Goal: Task Accomplishment & Management: Complete application form

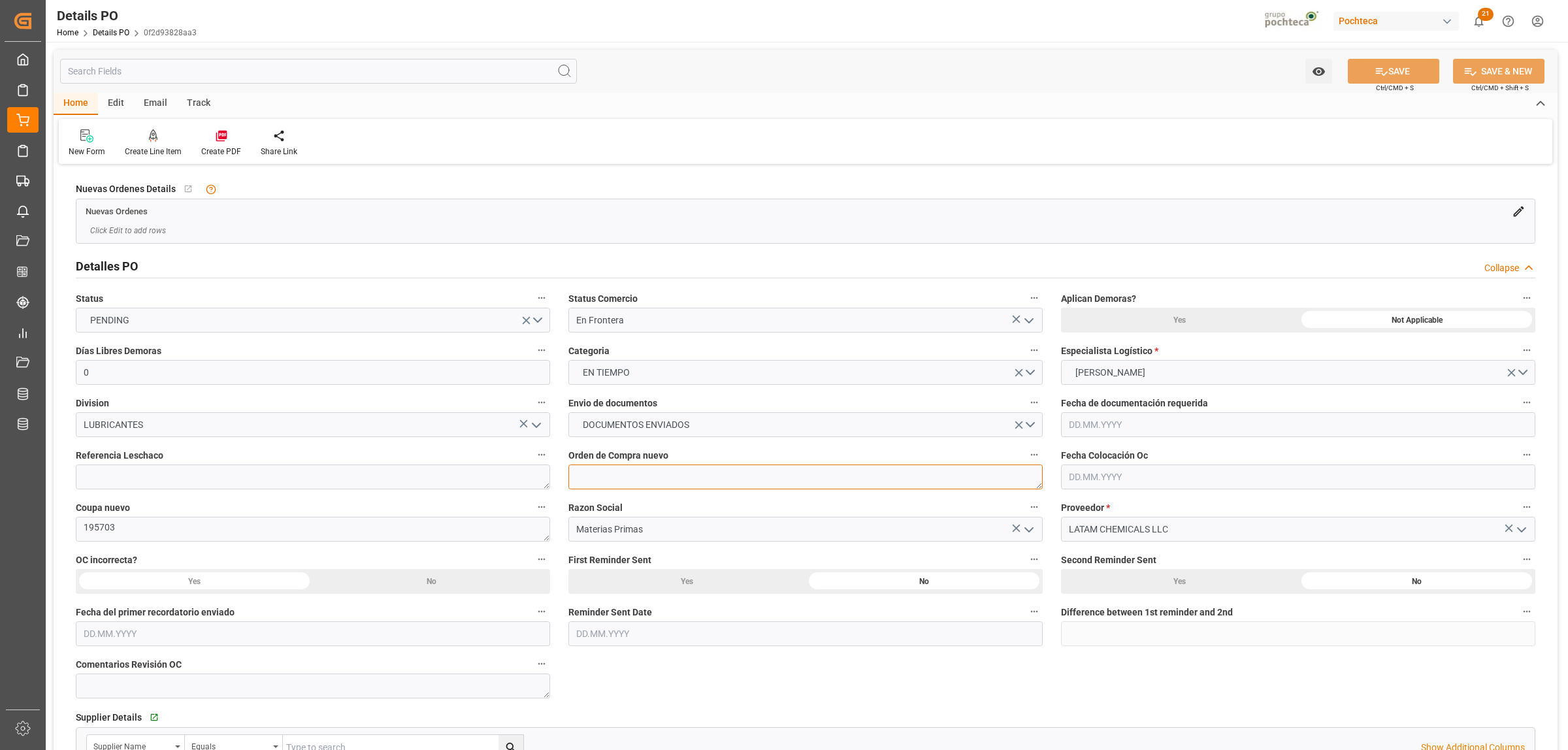
click at [630, 475] on textarea at bounding box center [806, 478] width 475 height 25
paste textarea "5000307193"
type textarea "5000307193"
click at [1393, 70] on button "SAVE" at bounding box center [1394, 72] width 91 height 25
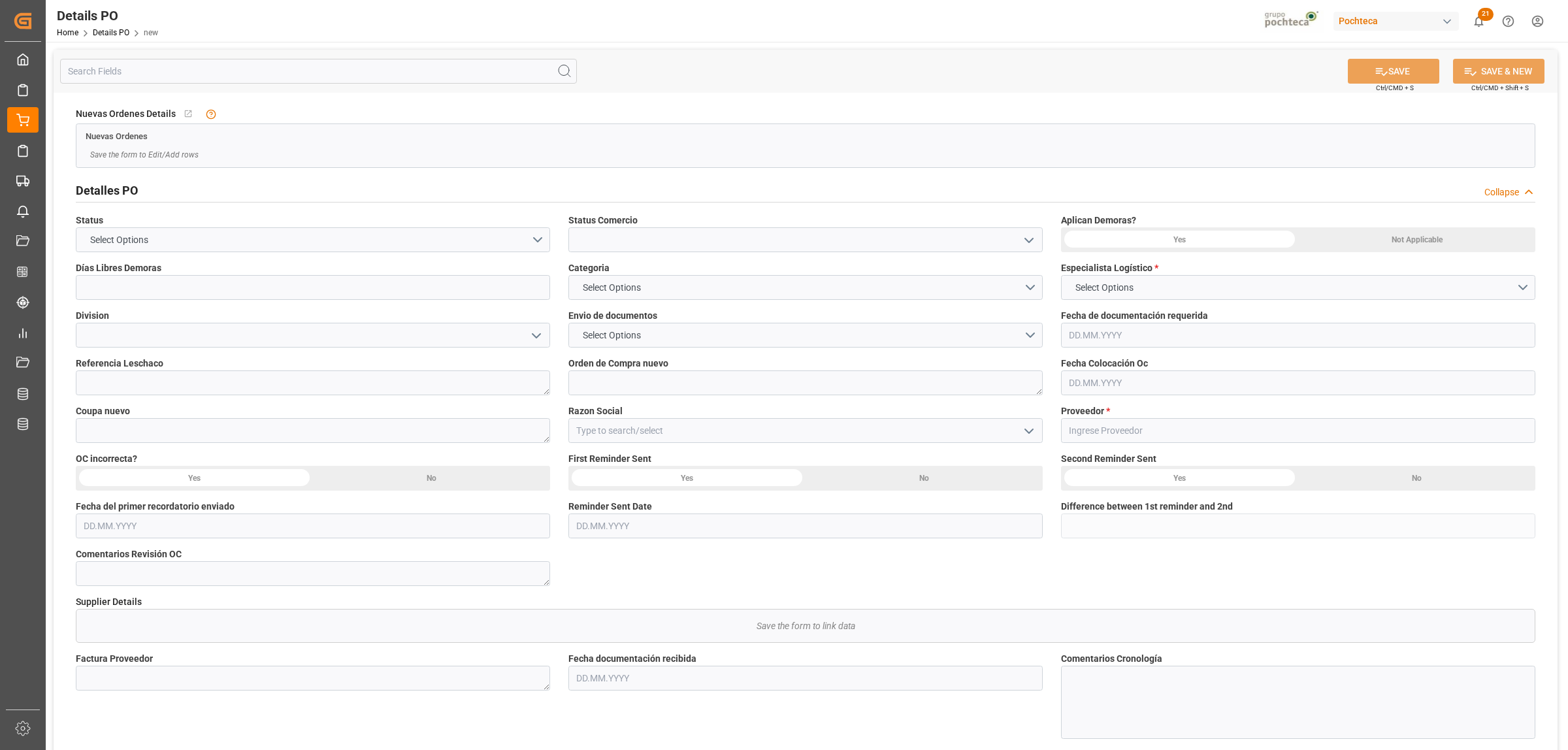
type input "0"
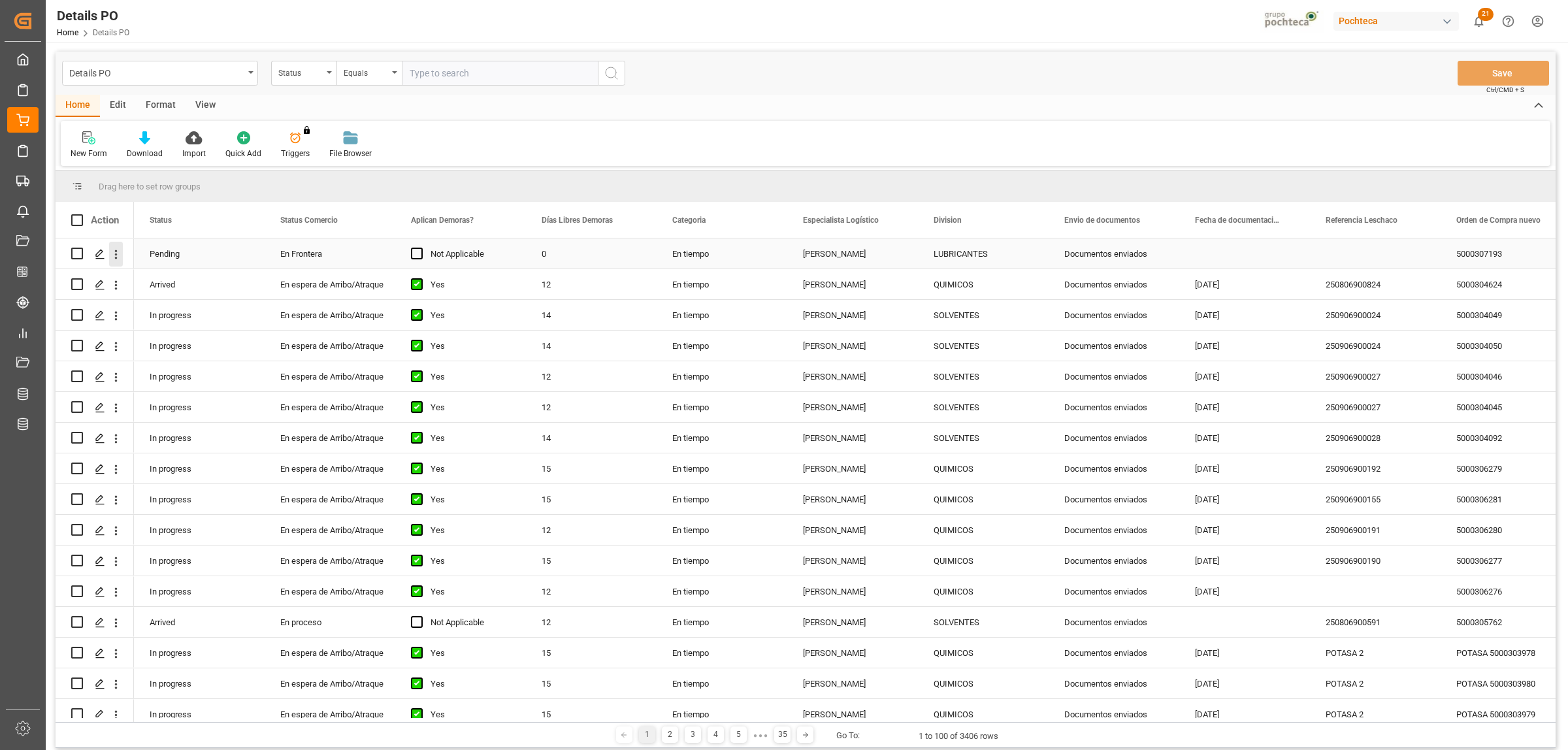
click at [118, 254] on icon "open menu" at bounding box center [116, 255] width 14 height 14
click at [161, 406] on div "Create and Link Child Object" at bounding box center [190, 416] width 162 height 27
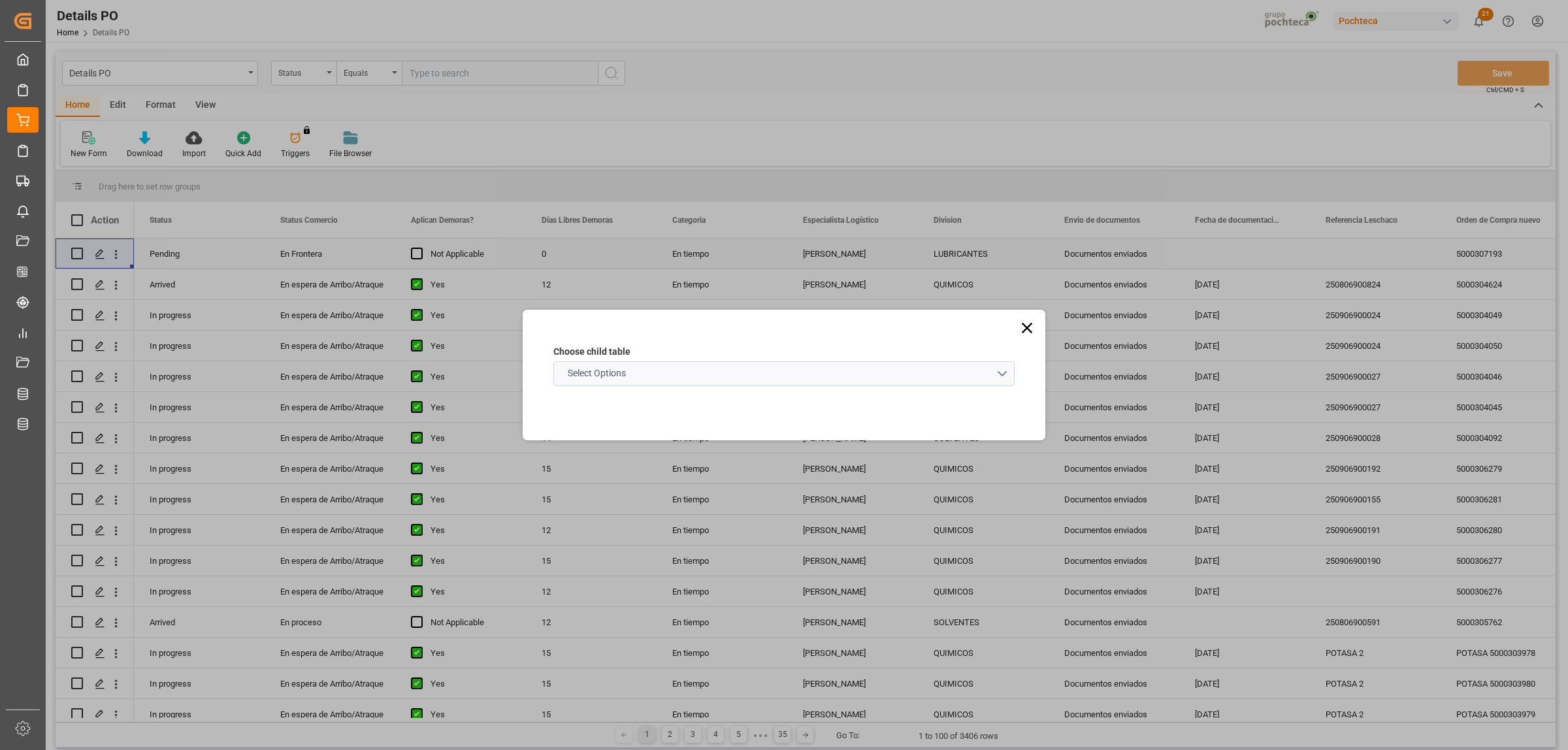
click at [1007, 366] on schema "Select Options" at bounding box center [784, 374] width 461 height 25
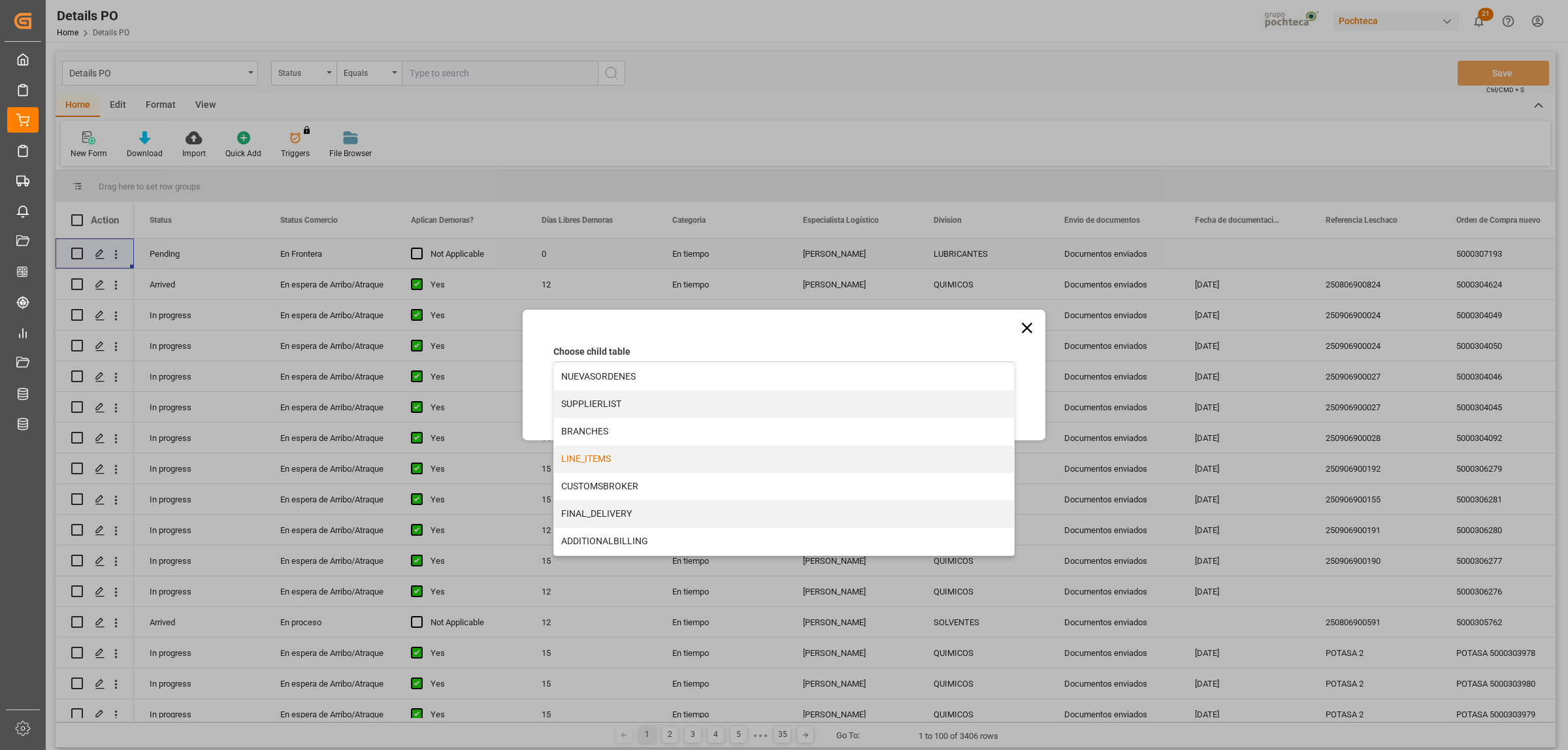
click at [596, 459] on div "LINE_ITEMS" at bounding box center [784, 459] width 460 height 27
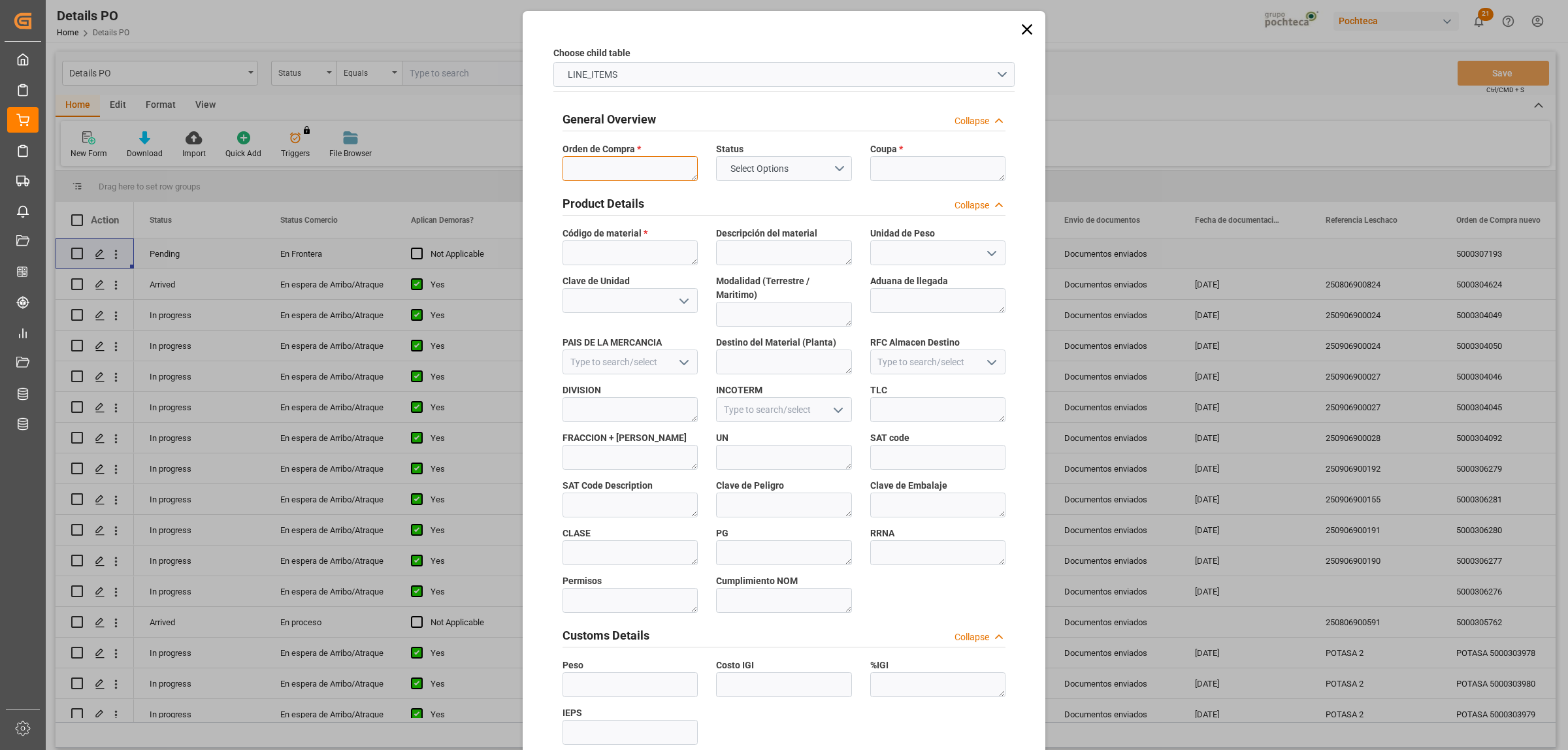
click at [598, 161] on textarea at bounding box center [630, 169] width 136 height 25
paste textarea "5000307193"
type textarea "5000307193"
click at [918, 164] on textarea at bounding box center [938, 169] width 136 height 25
paste textarea "195703"
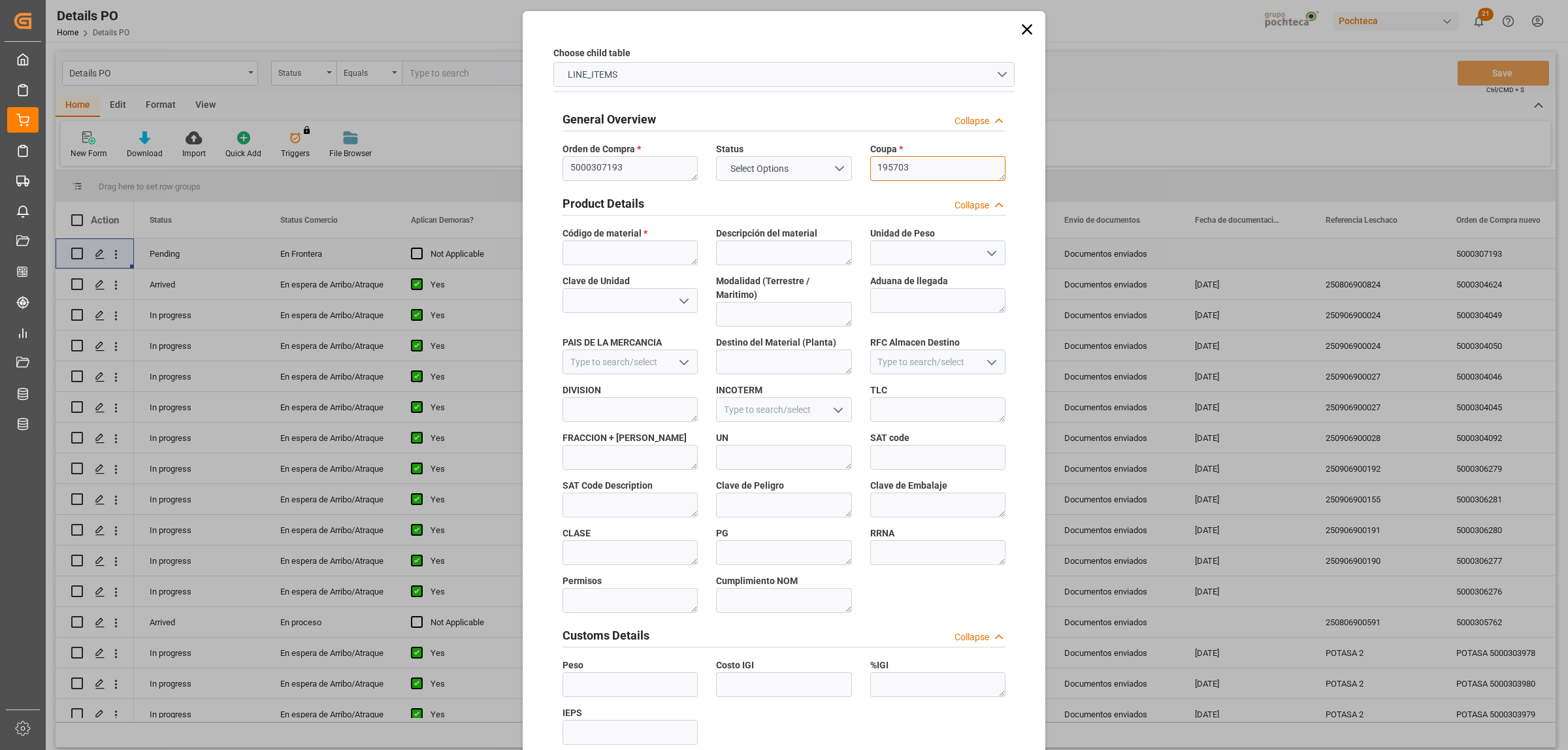
type textarea "195703"
click at [573, 254] on textarea at bounding box center [630, 253] width 136 height 25
paste textarea "9107090"
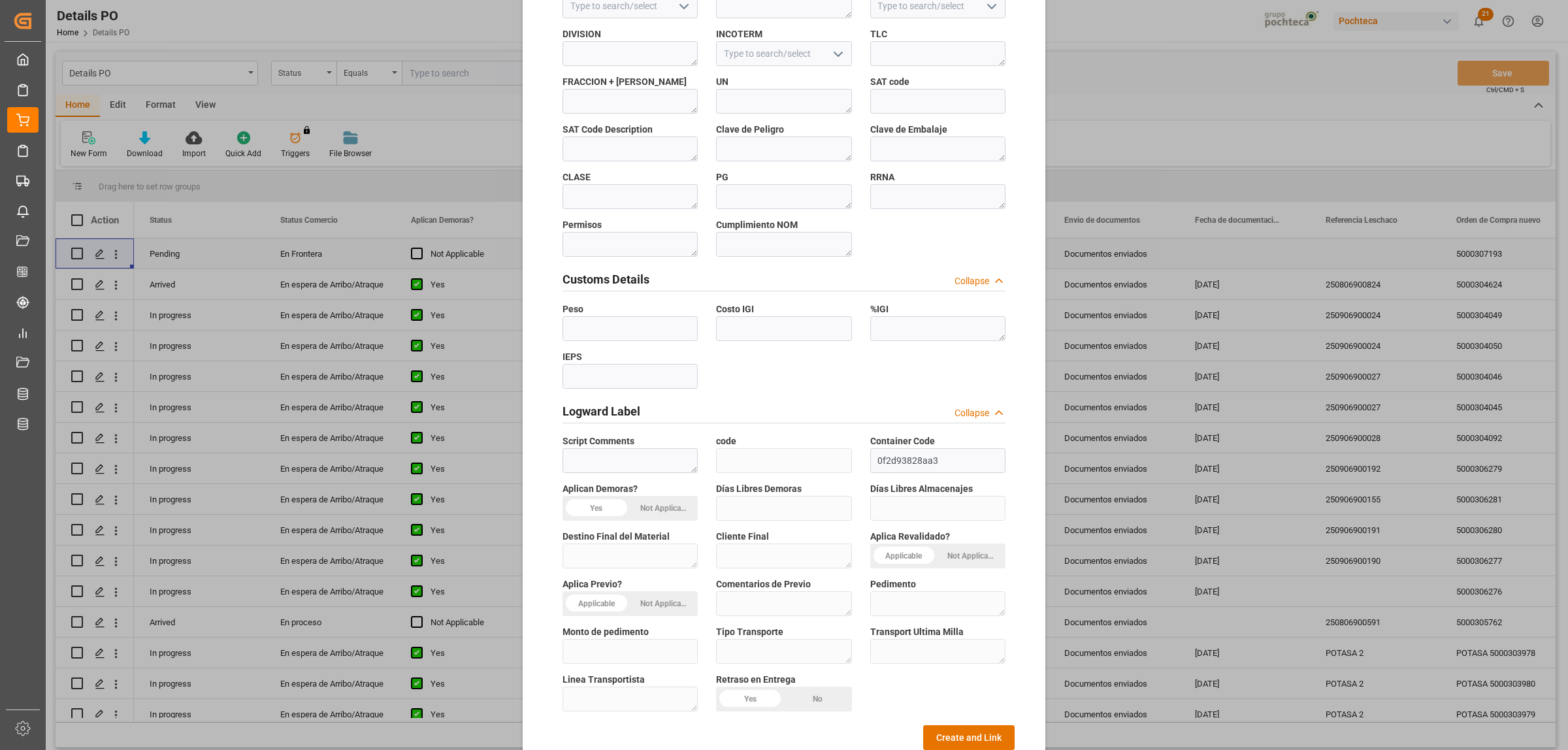
scroll to position [384, 0]
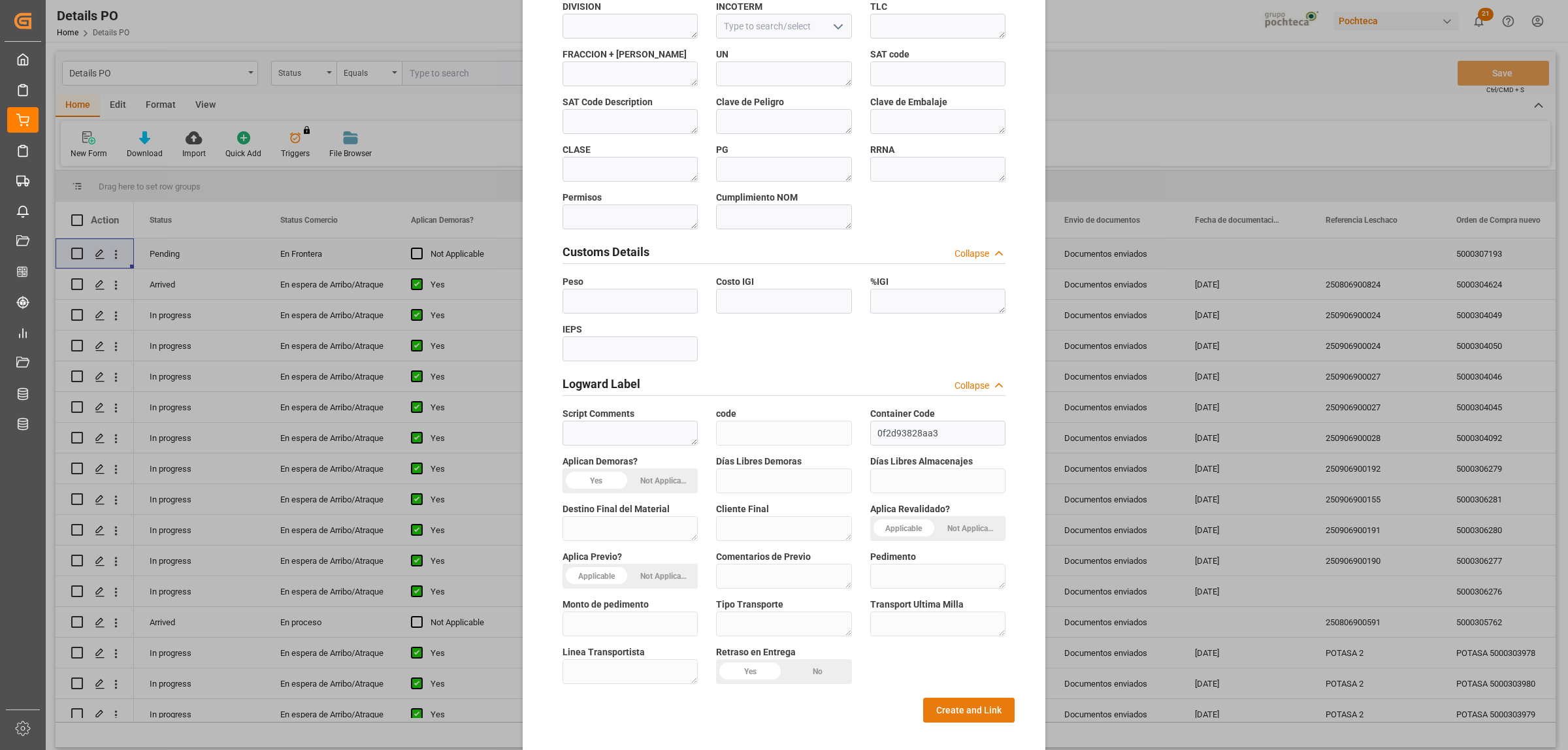
type textarea "9107090"
click at [951, 698] on button "Create and Link" at bounding box center [968, 710] width 91 height 25
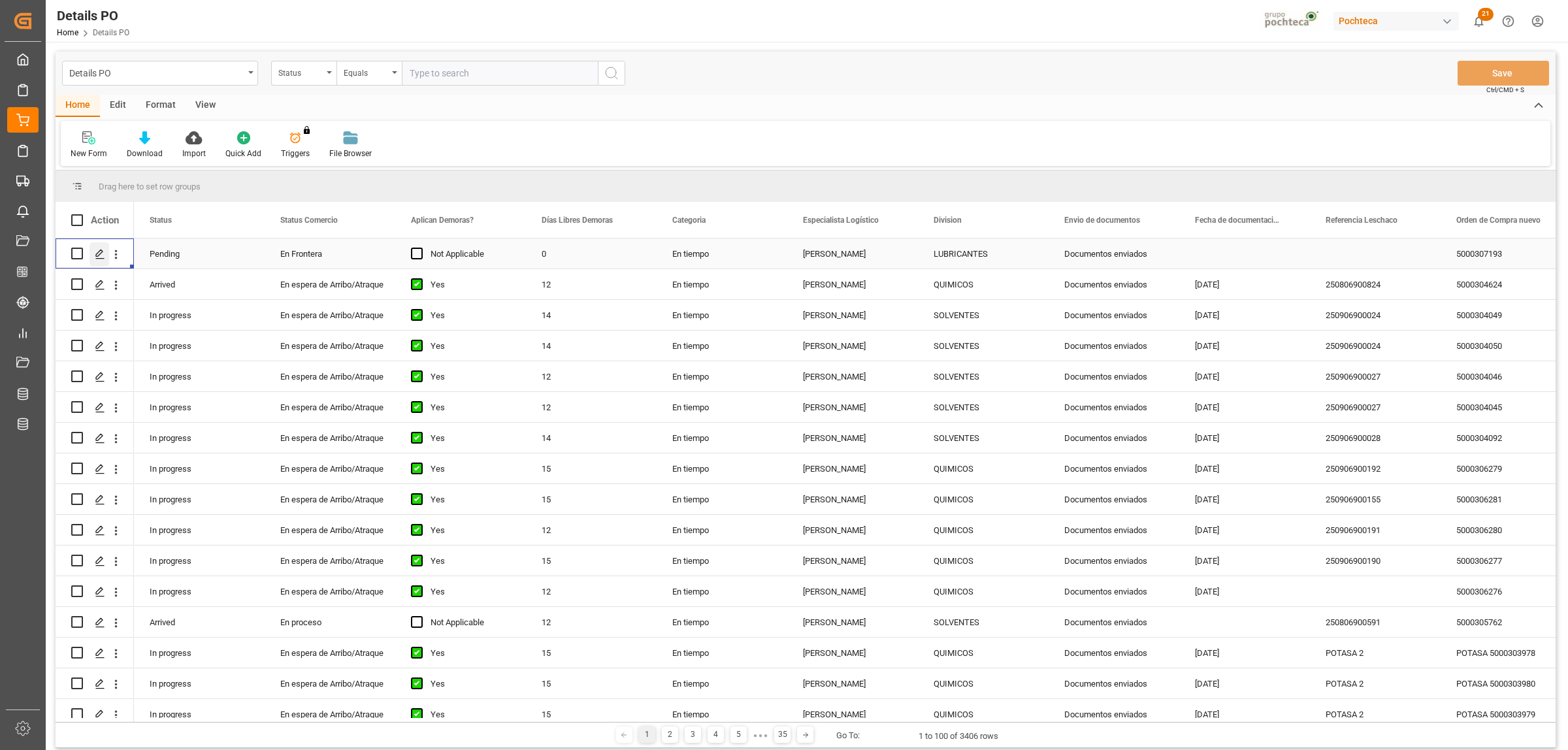
click at [95, 256] on icon "Press SPACE to select this row." at bounding box center [100, 254] width 11 height 11
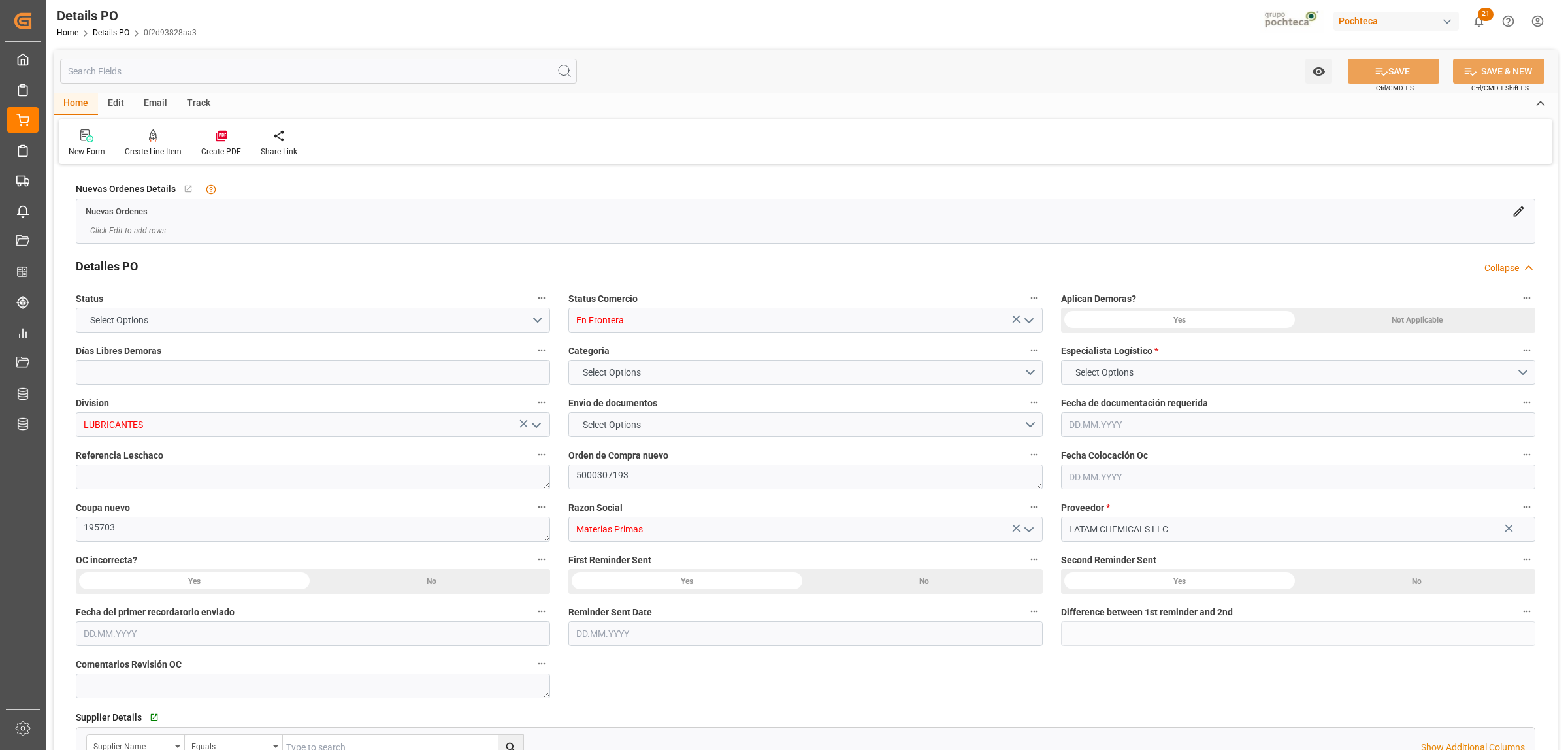
type input "0"
type input "1"
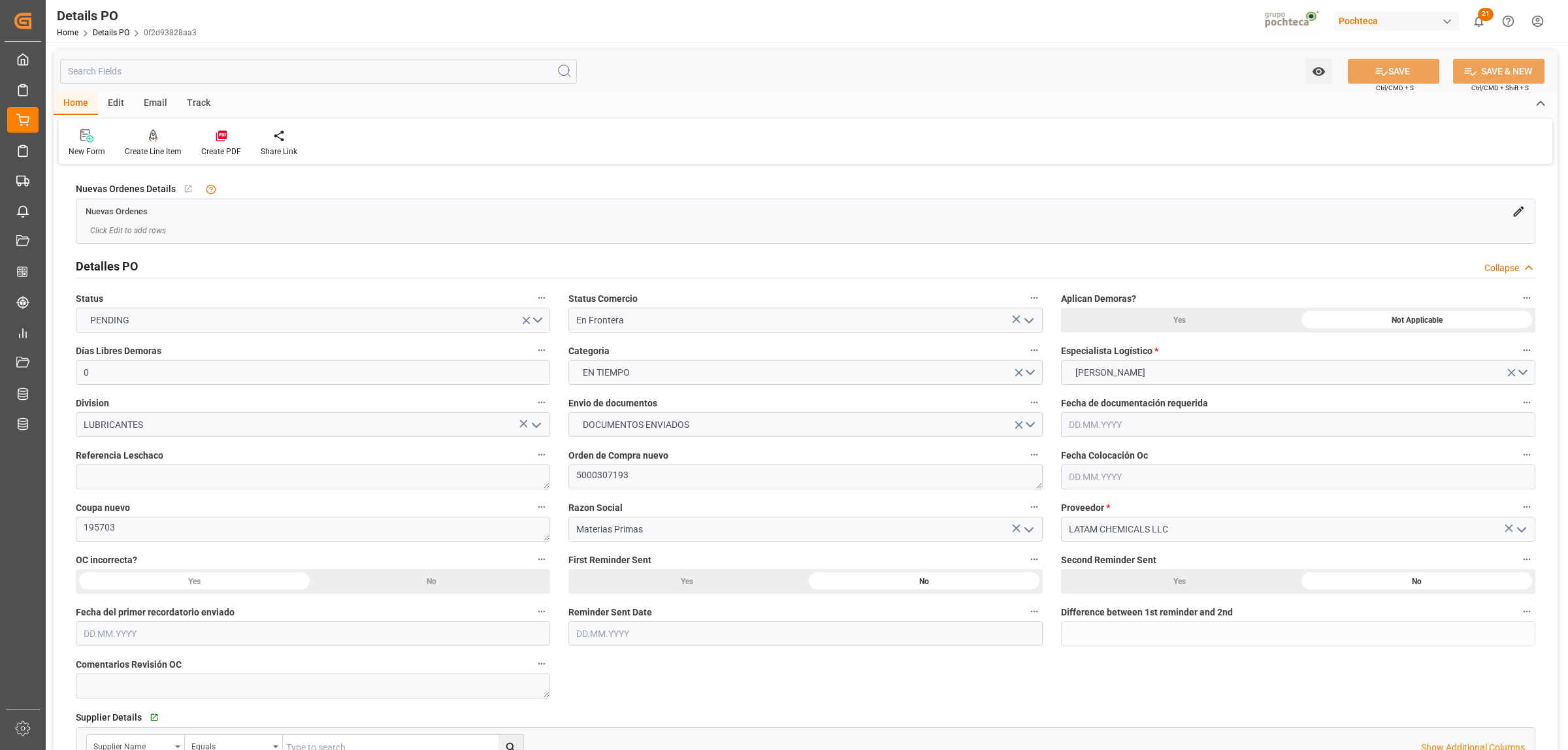
type input "[DATE]"
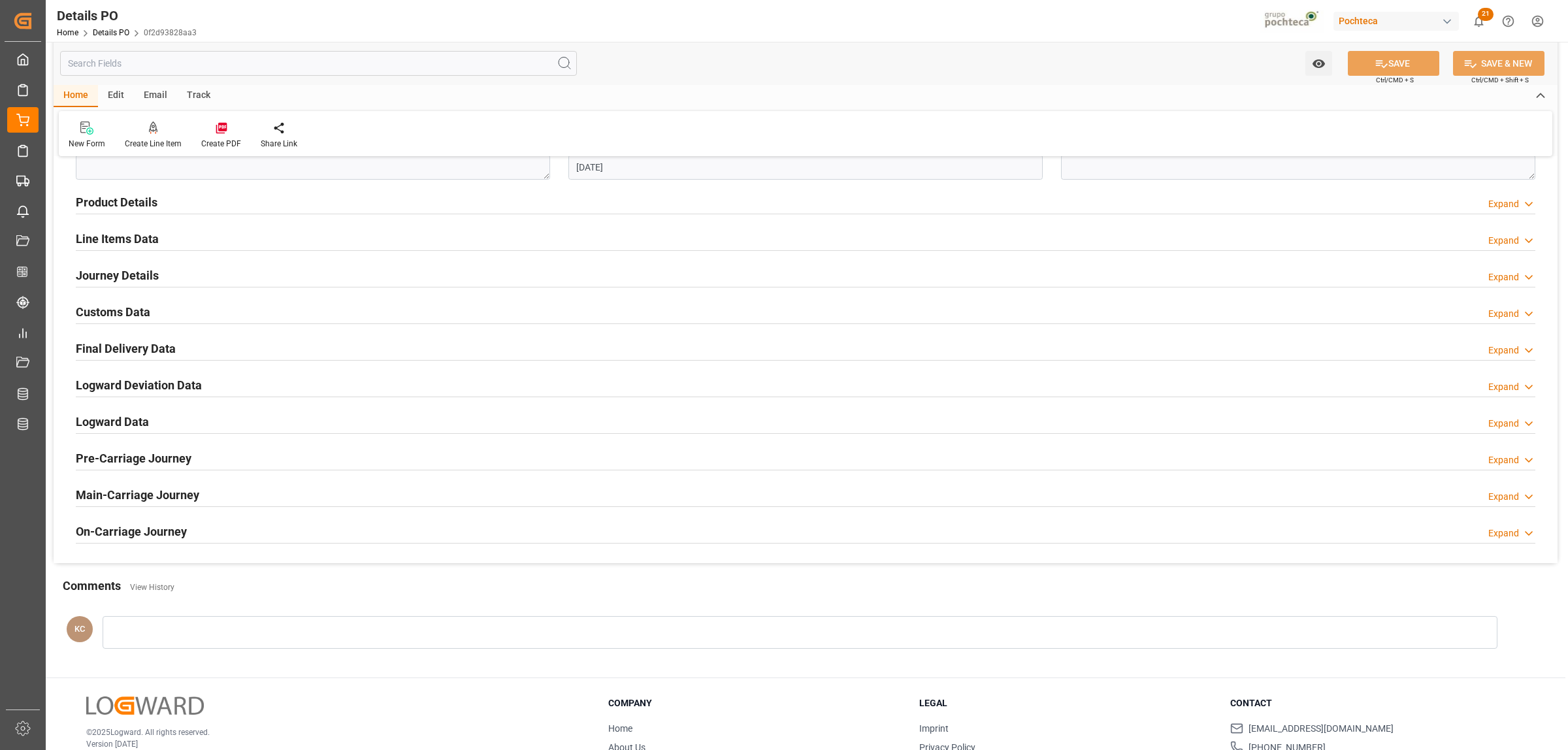
scroll to position [817, 0]
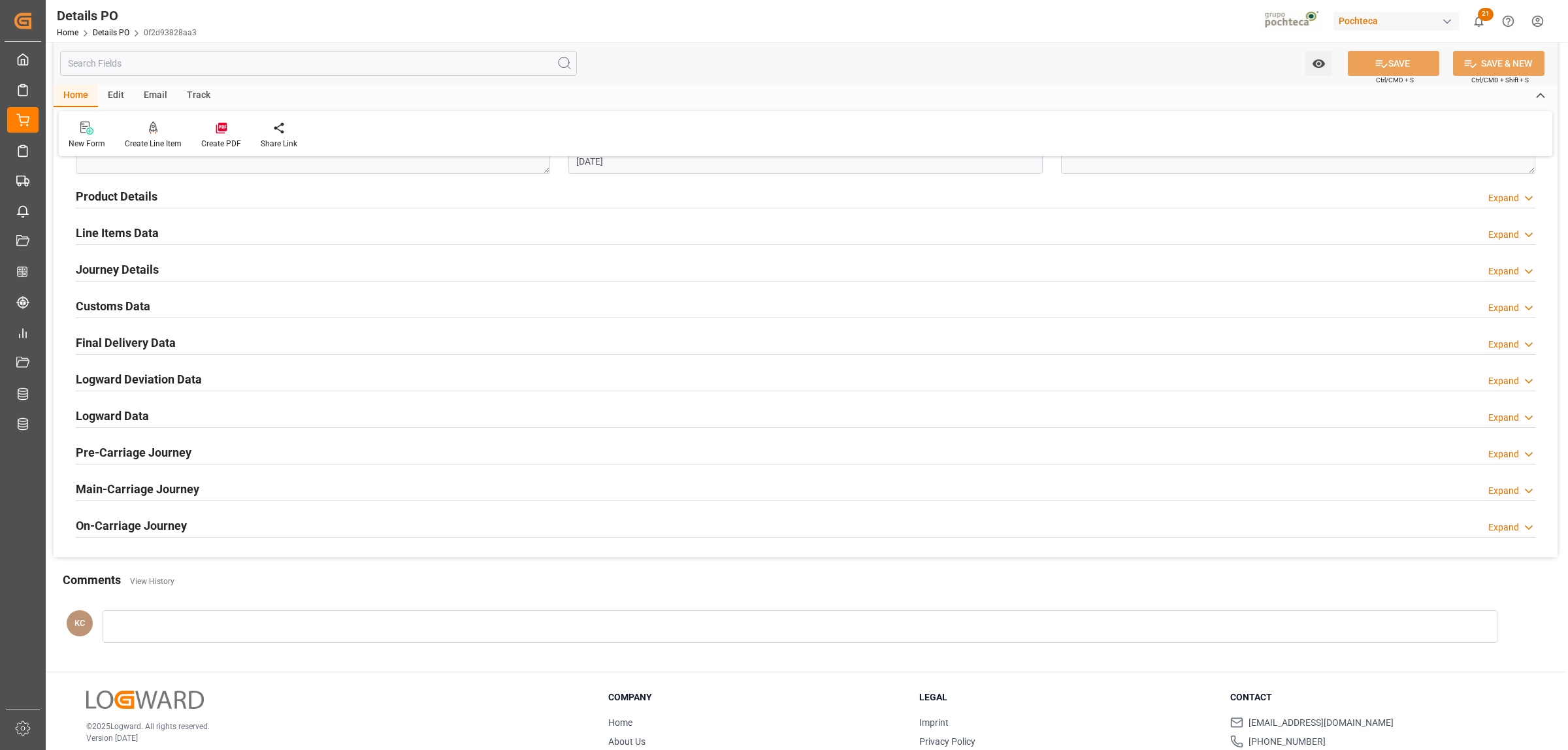
click at [138, 231] on h2 "Line Items Data" at bounding box center [117, 233] width 83 height 17
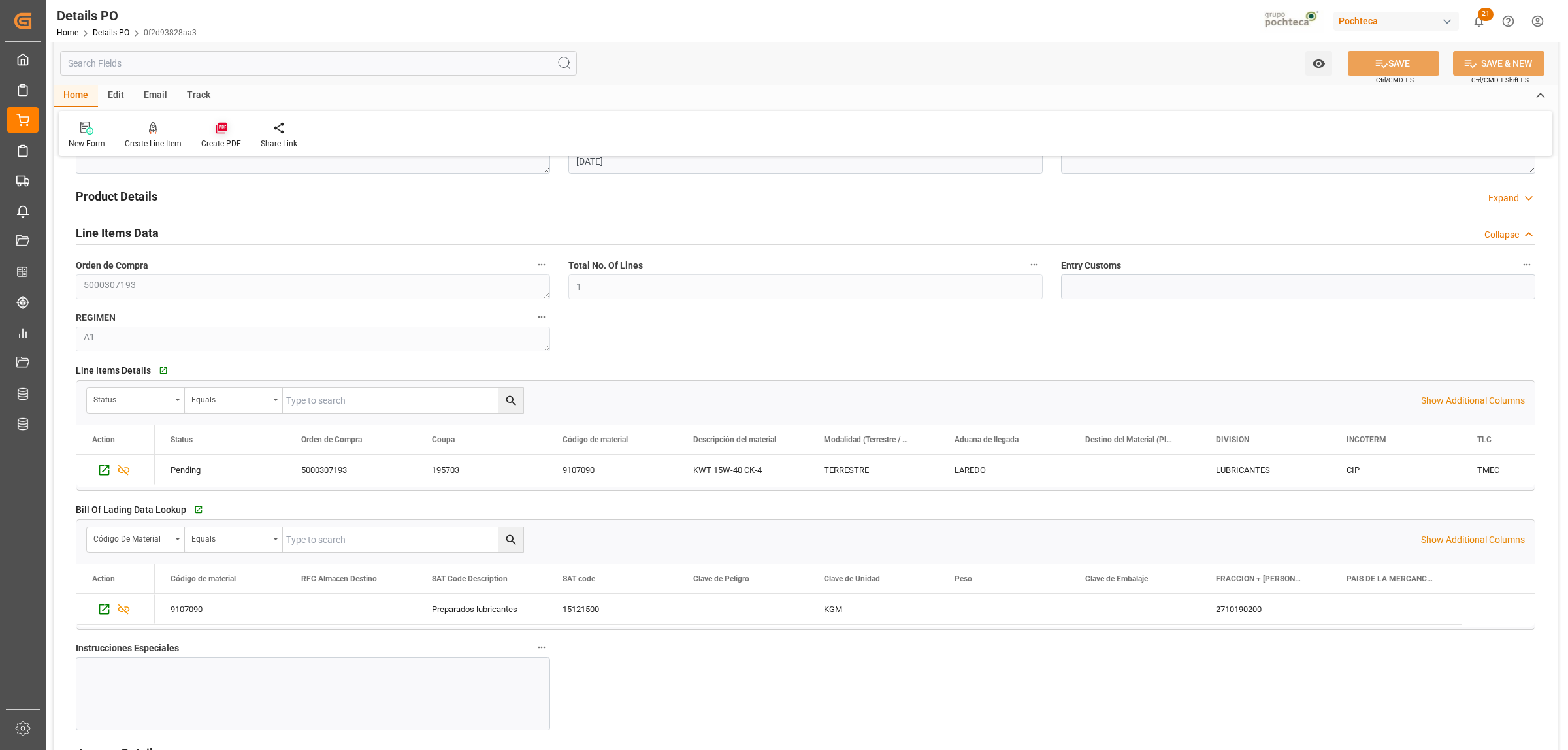
click at [216, 132] on icon at bounding box center [221, 127] width 13 height 13
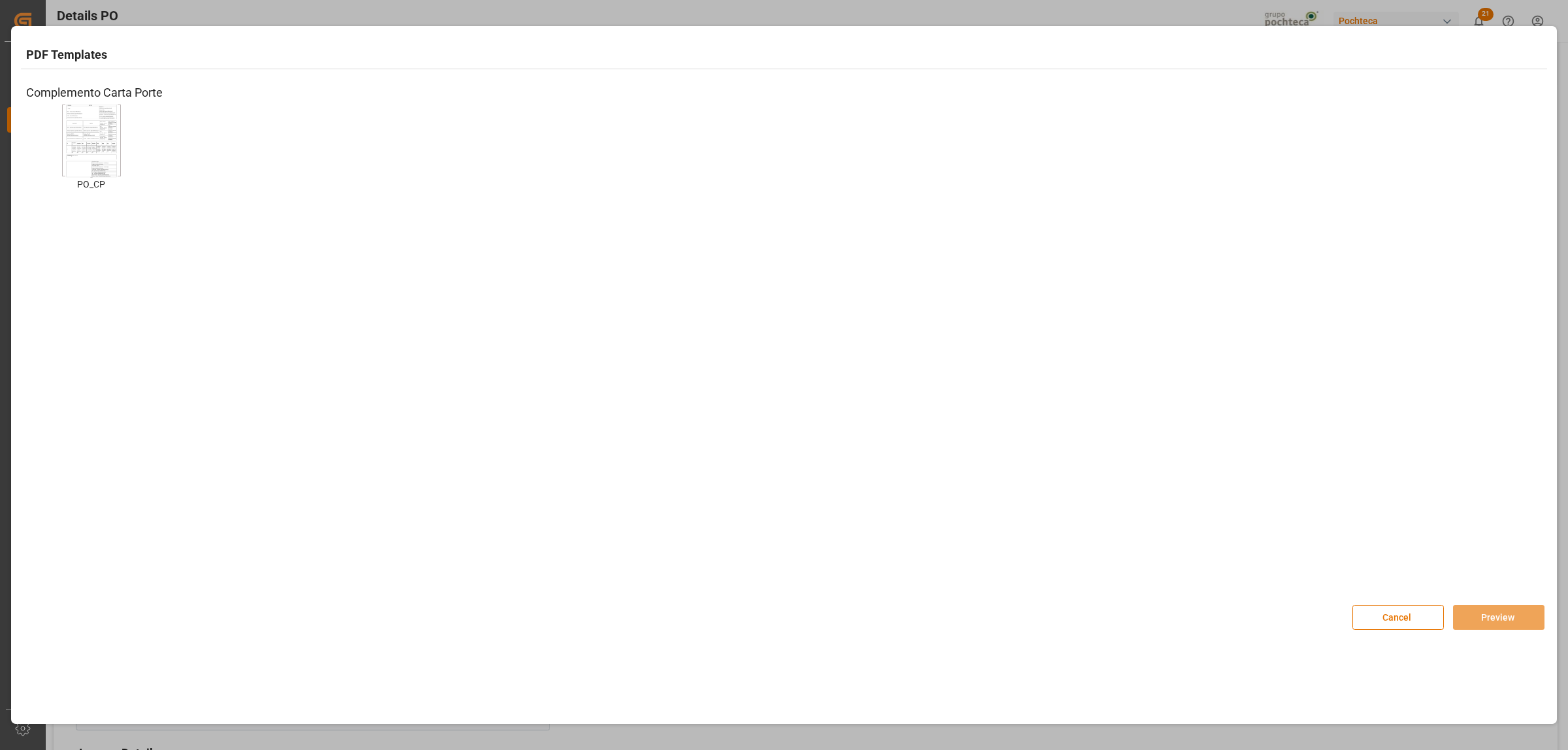
click at [100, 115] on img at bounding box center [91, 141] width 52 height 74
click at [1489, 612] on button "Preview" at bounding box center [1498, 618] width 91 height 25
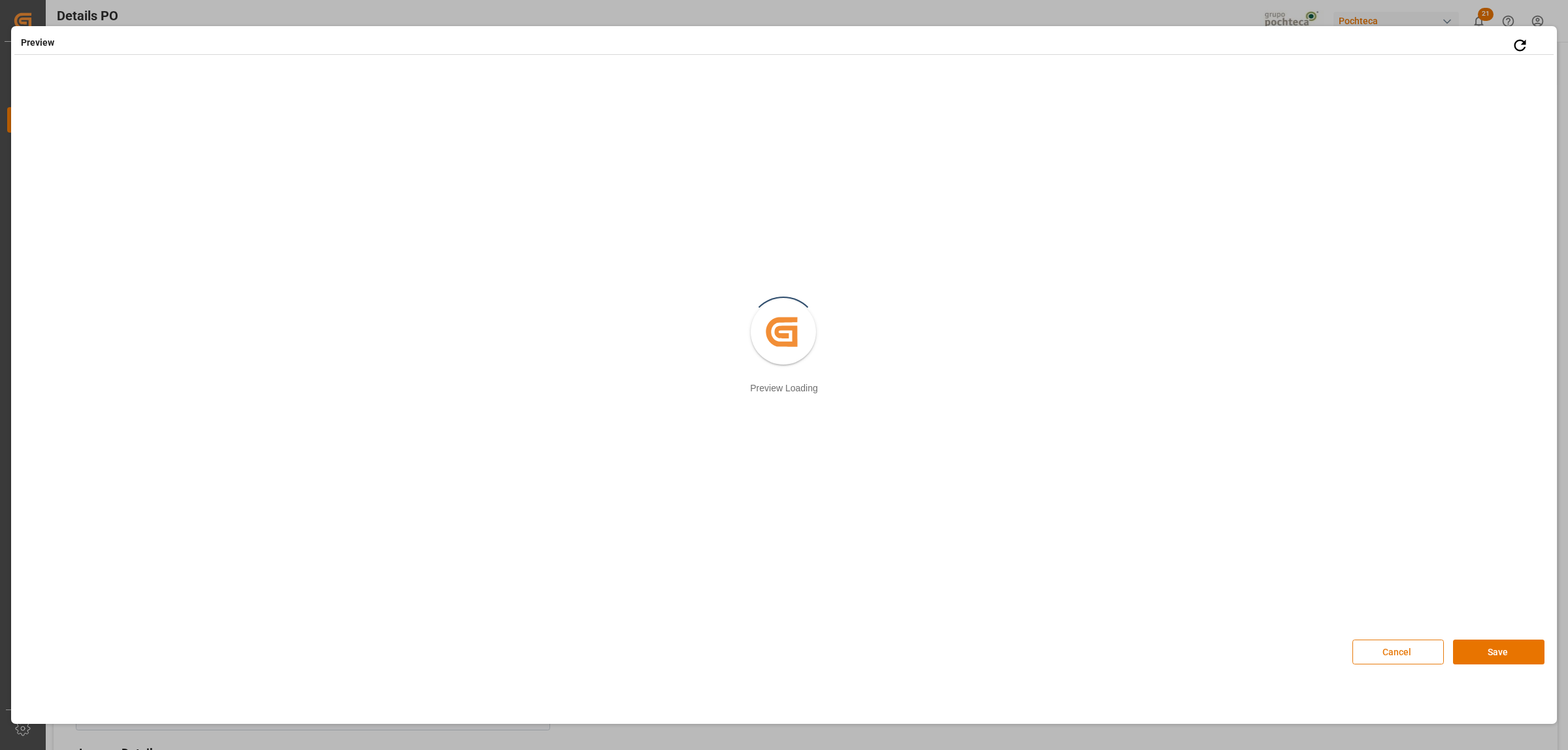
click at [1422, 657] on button "Cancel" at bounding box center [1398, 652] width 91 height 25
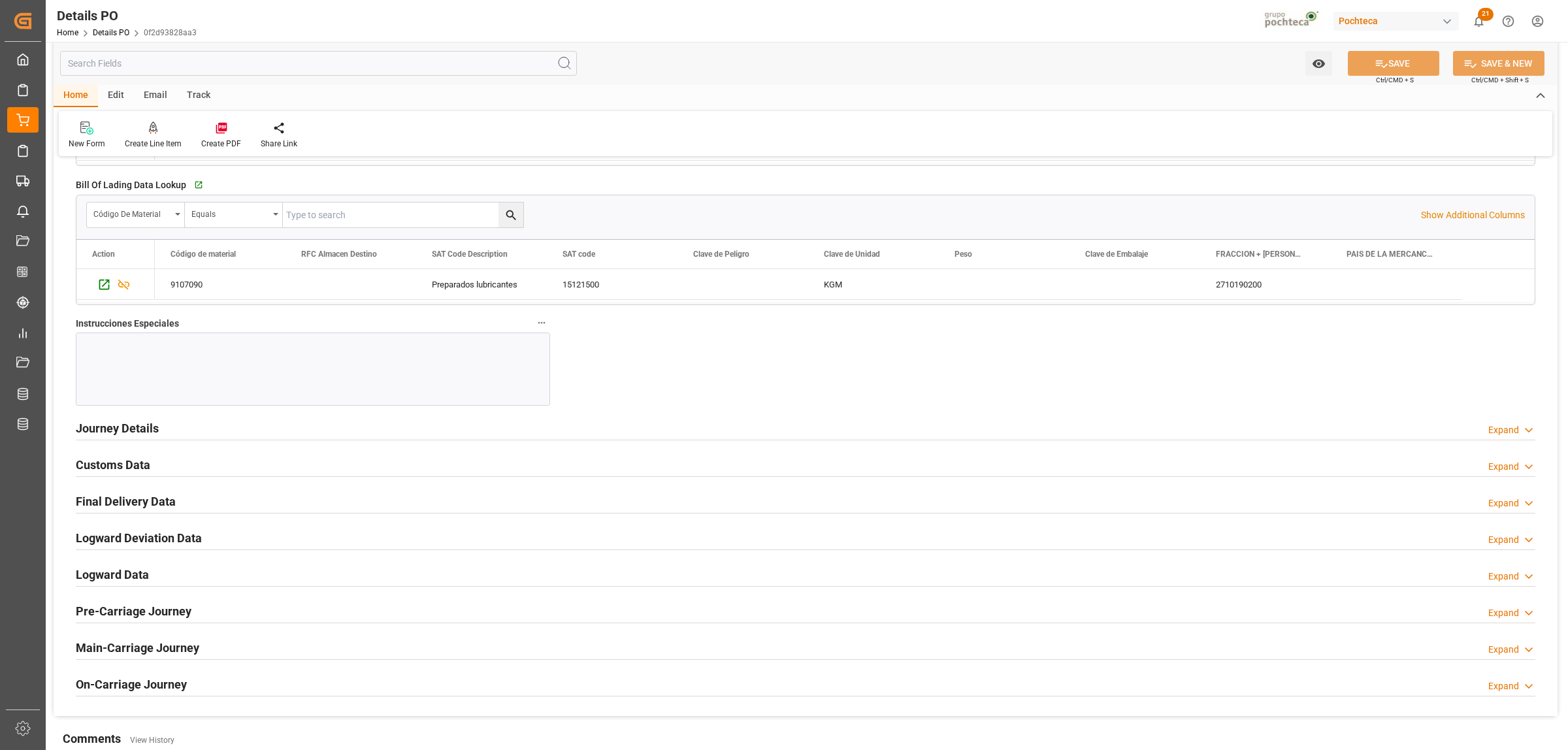
scroll to position [1144, 0]
click at [138, 427] on h2 "Journey Details" at bounding box center [117, 426] width 83 height 17
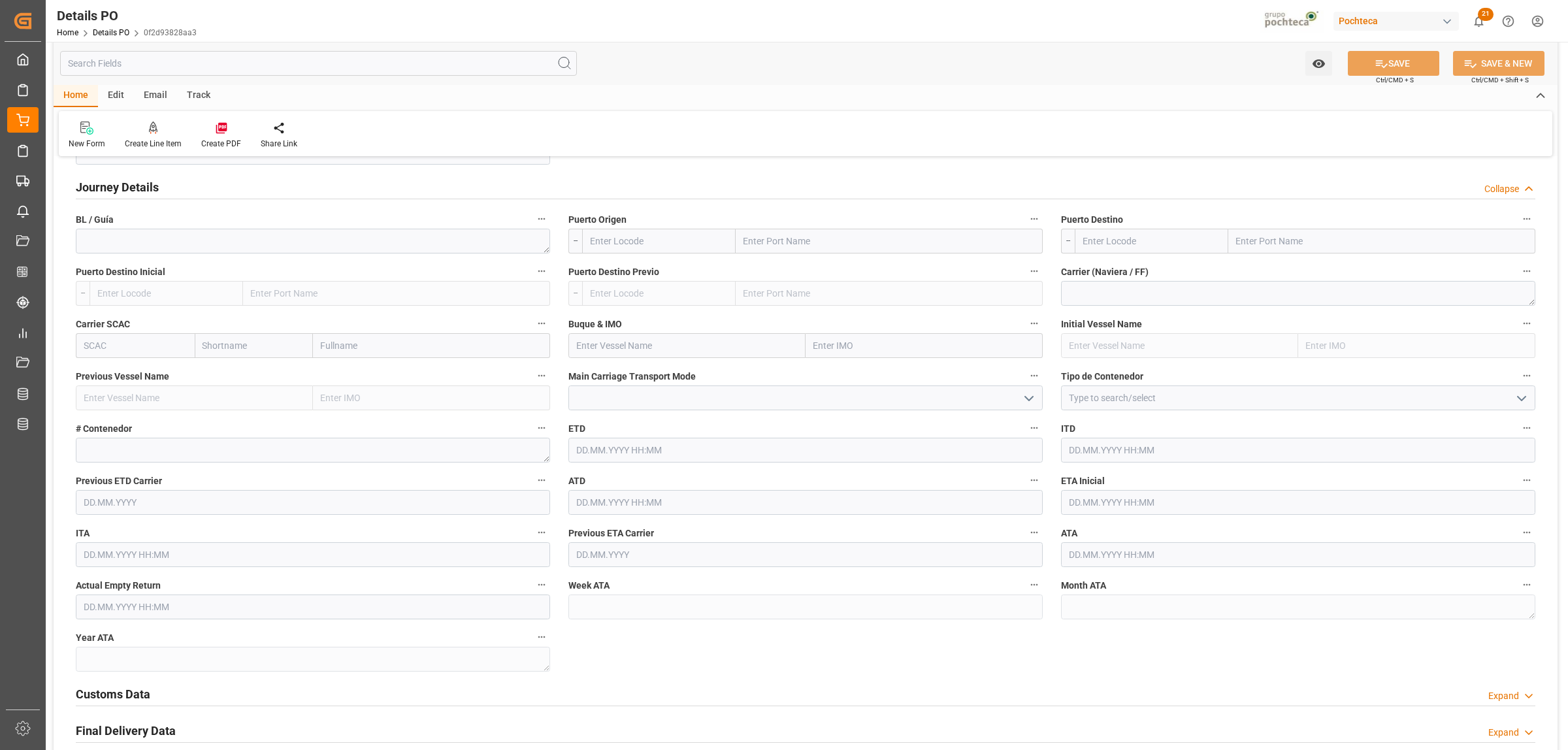
scroll to position [1390, 0]
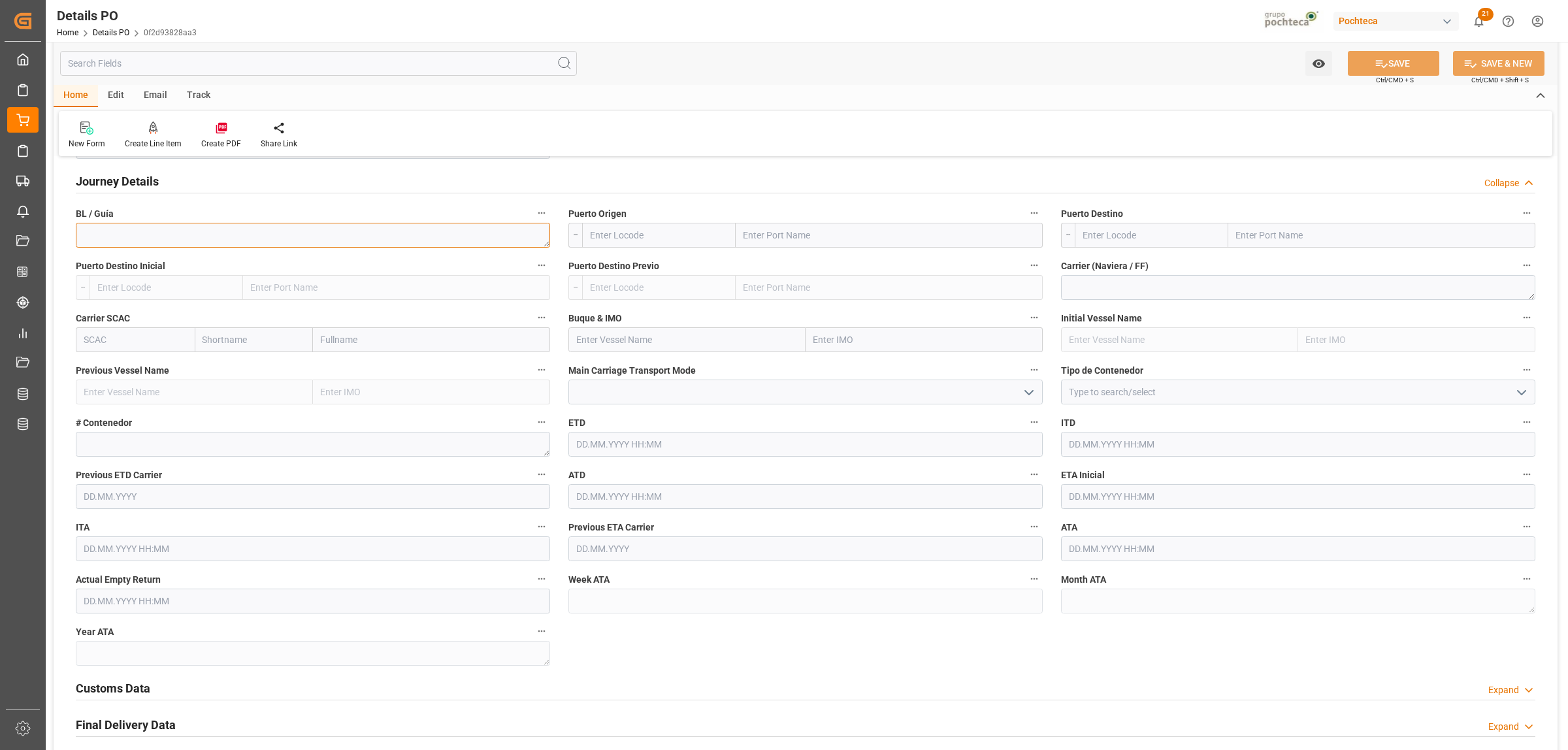
click at [121, 239] on textarea at bounding box center [313, 235] width 475 height 25
paste textarea "195333-8"
type textarea "195333-8"
click at [802, 244] on input "text" at bounding box center [889, 235] width 307 height 25
type input "LAREDO"
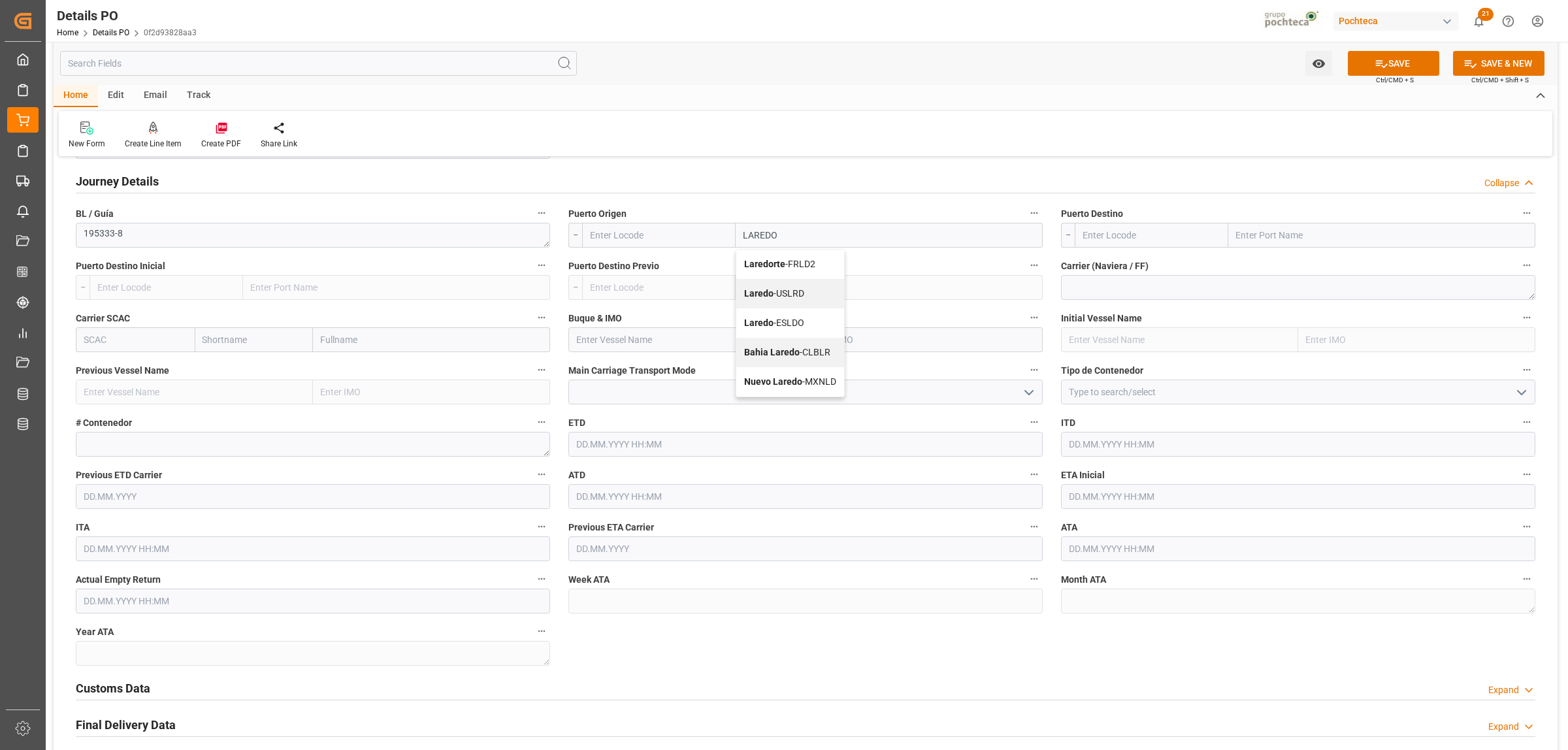
click at [814, 297] on div "Laredo - USLRD" at bounding box center [789, 294] width 108 height 29
type input "USLRD"
type input "Laredo"
click at [1314, 242] on input "text" at bounding box center [1381, 235] width 307 height 25
type input "NUEVO LAREDO"
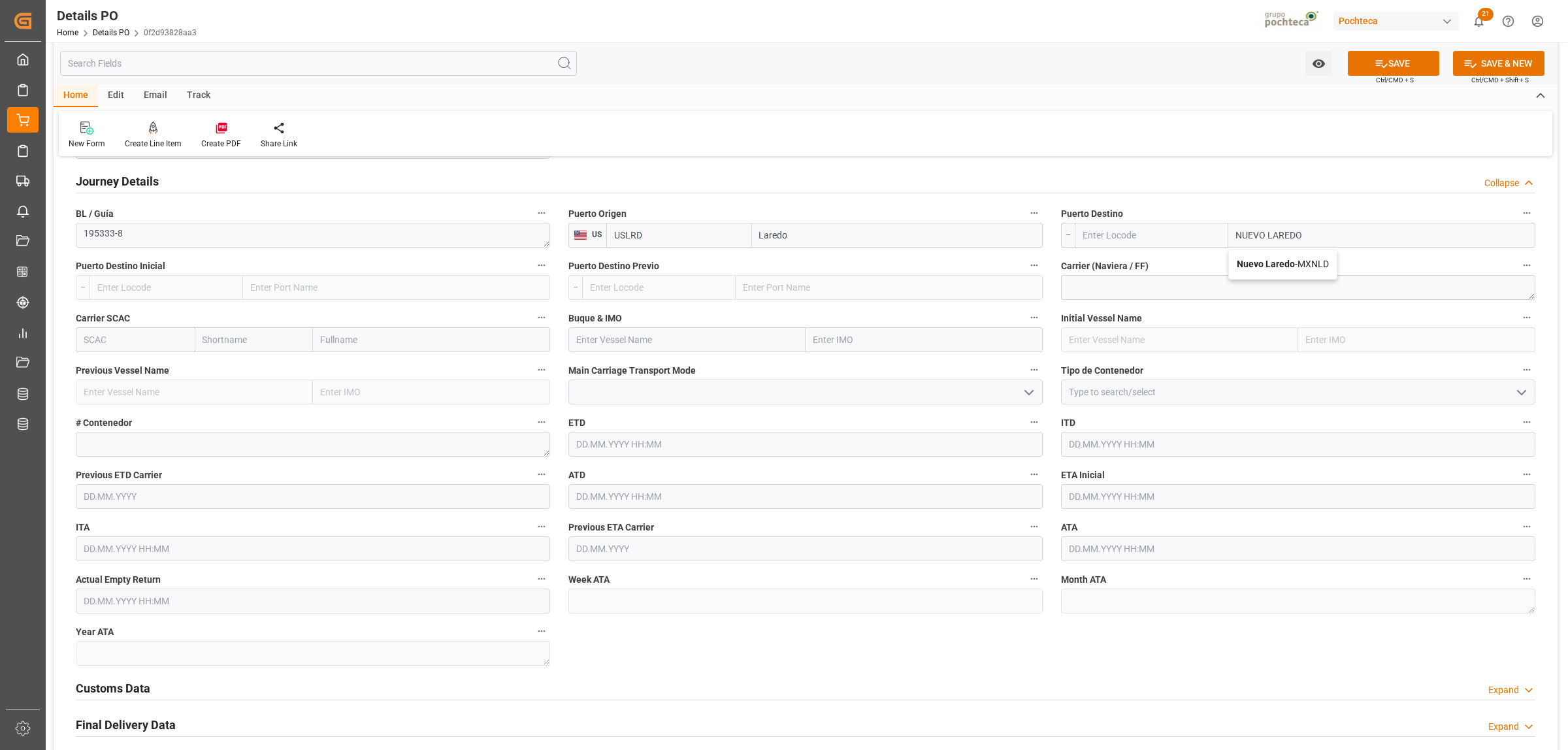
click at [1266, 269] on b "Nuevo Laredo" at bounding box center [1266, 264] width 58 height 11
type input "MXNLD"
type input "Nuevo Laredo"
click at [1526, 399] on icon "open menu" at bounding box center [1522, 392] width 15 height 16
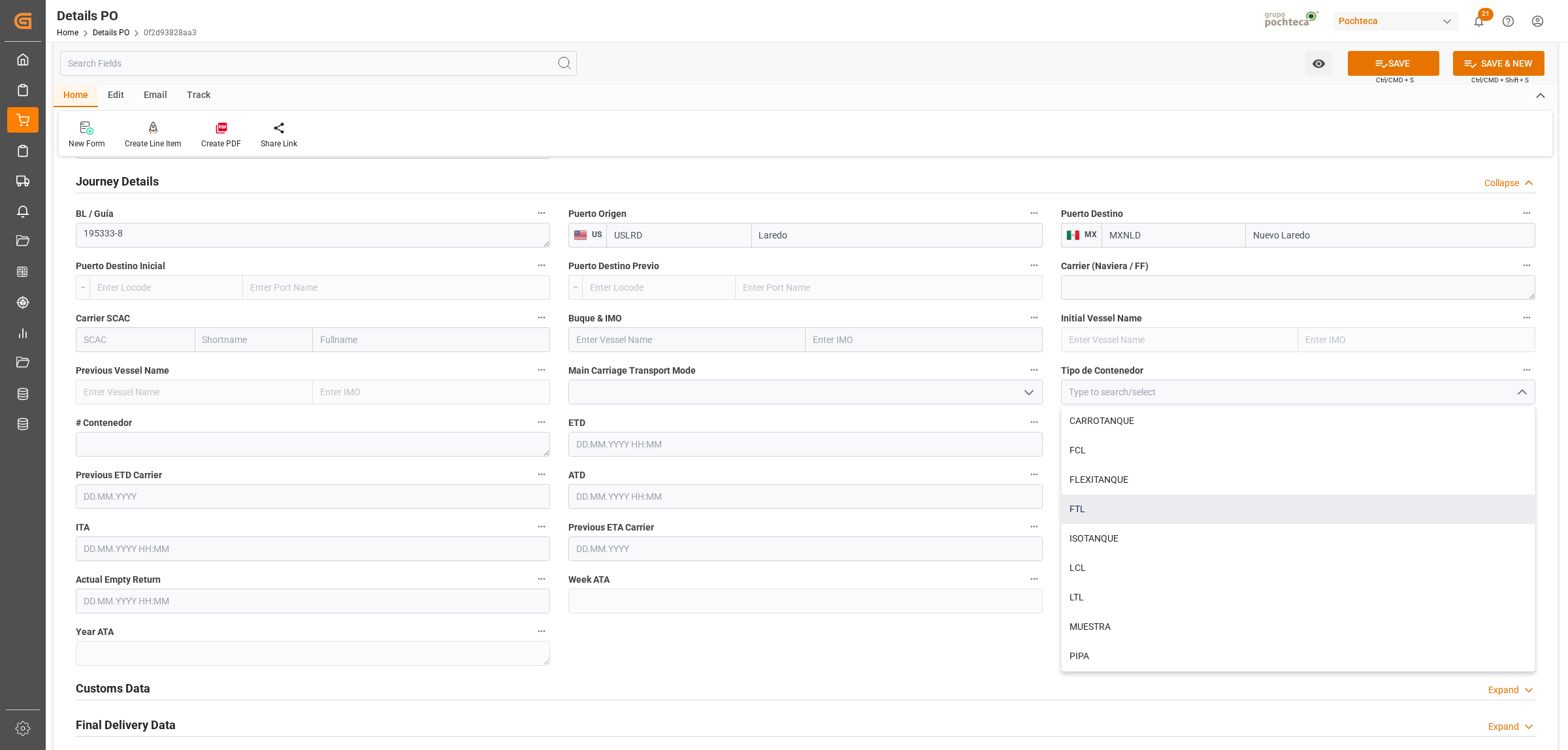
click at [1084, 508] on div "FTL" at bounding box center [1298, 510] width 473 height 29
type input "FTL"
click at [1069, 497] on input "text" at bounding box center [1299, 497] width 475 height 25
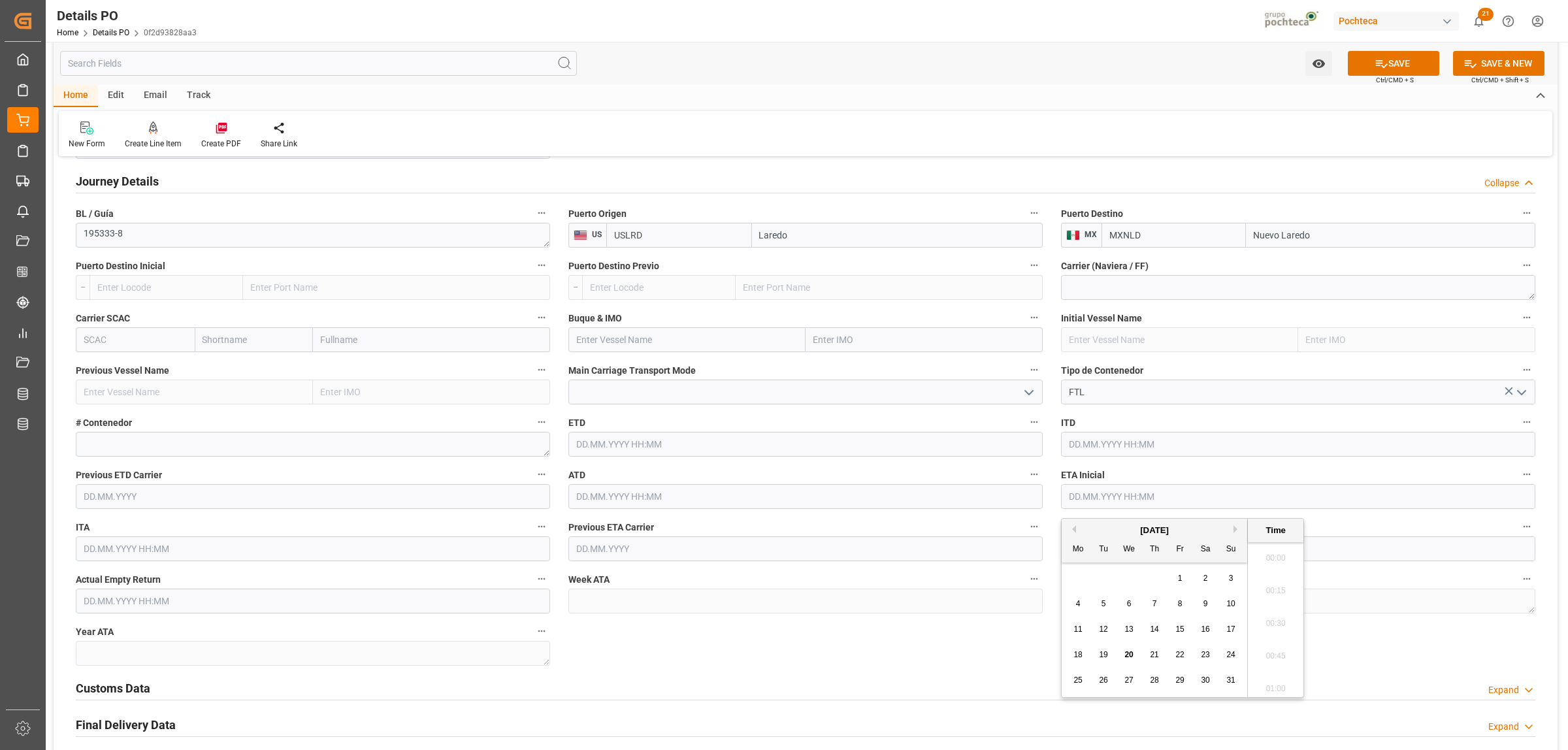
scroll to position [1801, 0]
click at [1156, 632] on span "14" at bounding box center [1153, 629] width 9 height 9
type input "14.08.2025 00:00"
click at [1122, 556] on input "text" at bounding box center [1299, 549] width 475 height 25
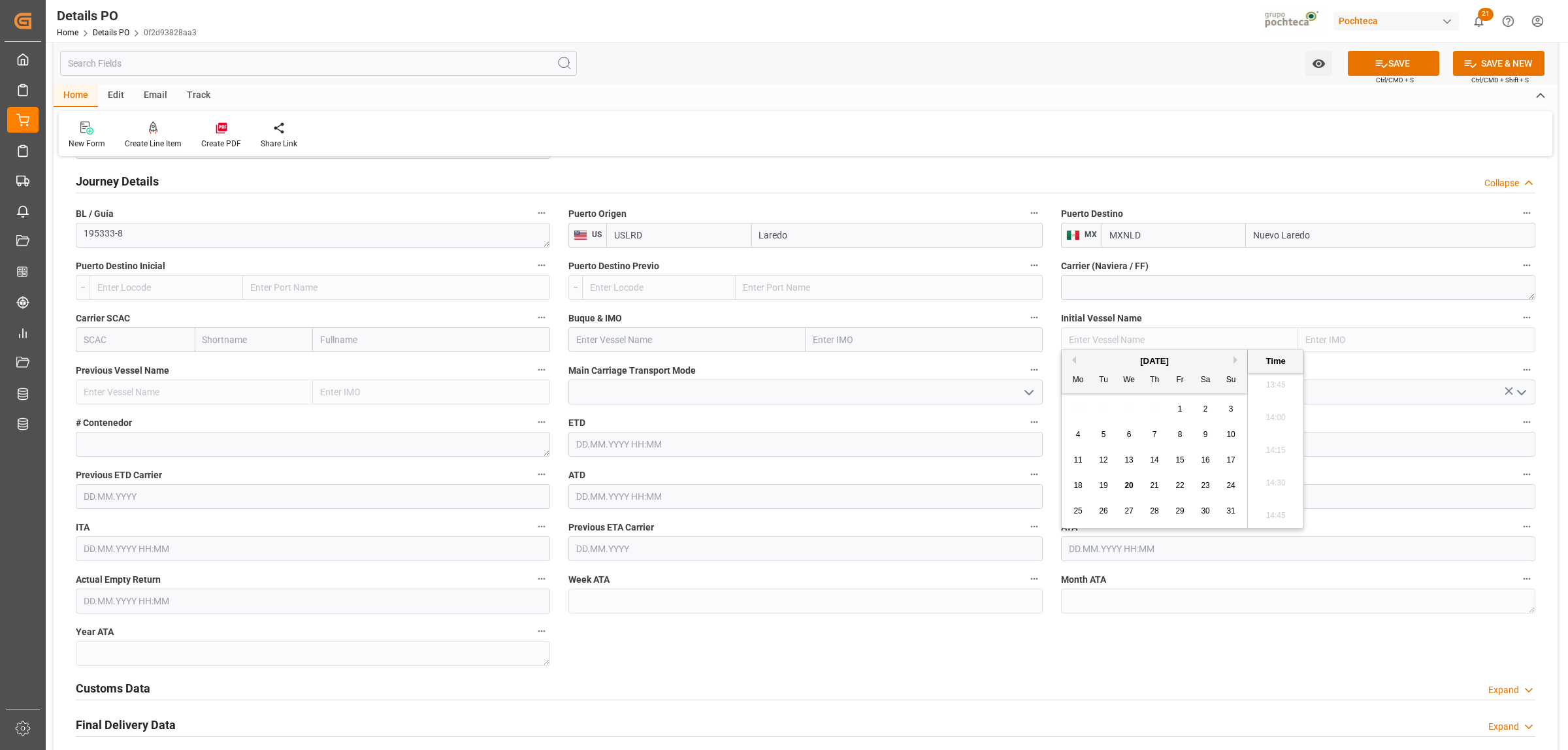
click at [1152, 462] on span "14" at bounding box center [1153, 459] width 9 height 9
type input "14.08.2025 00:00"
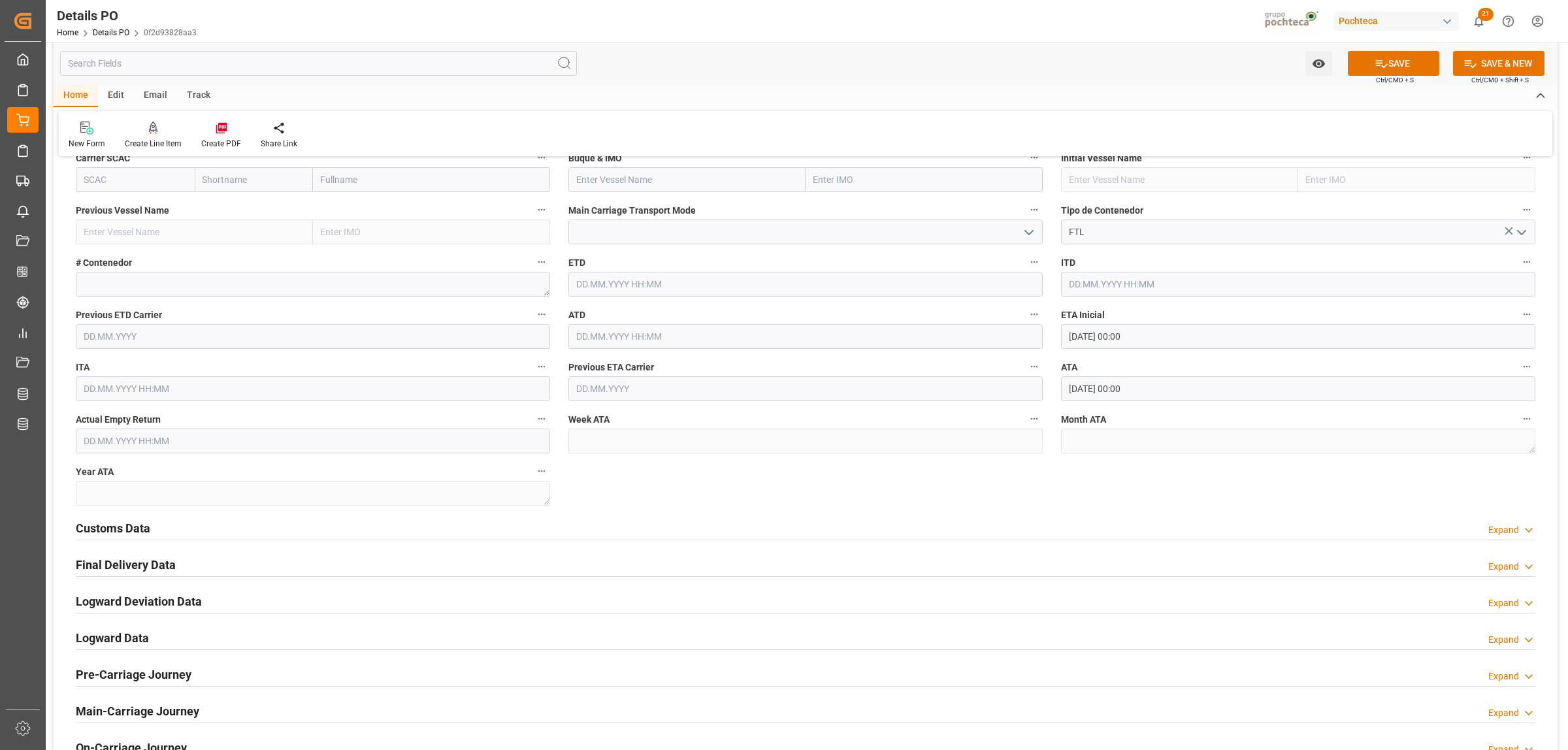
scroll to position [1552, 0]
click at [1523, 531] on icon at bounding box center [1528, 527] width 13 height 14
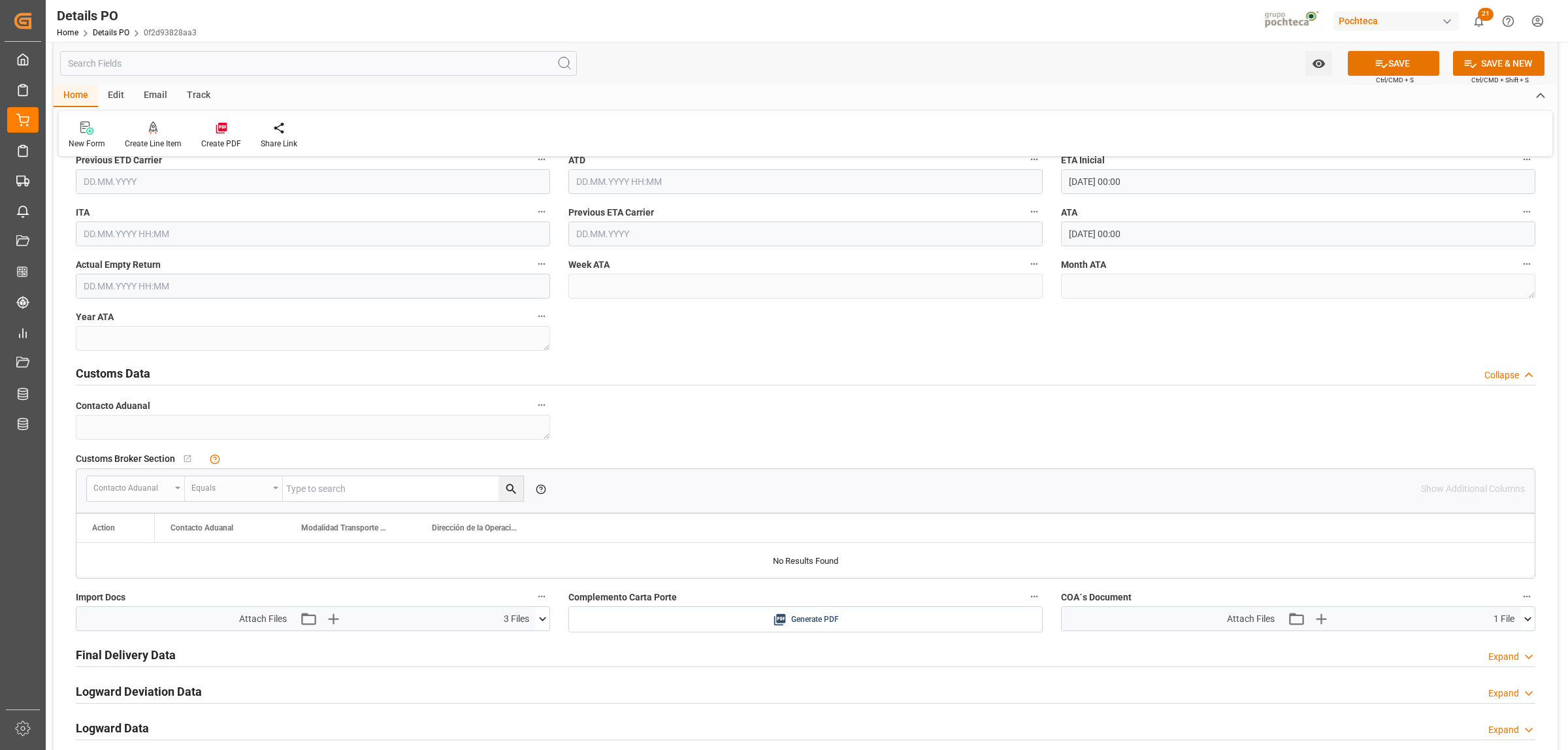
scroll to position [1716, 0]
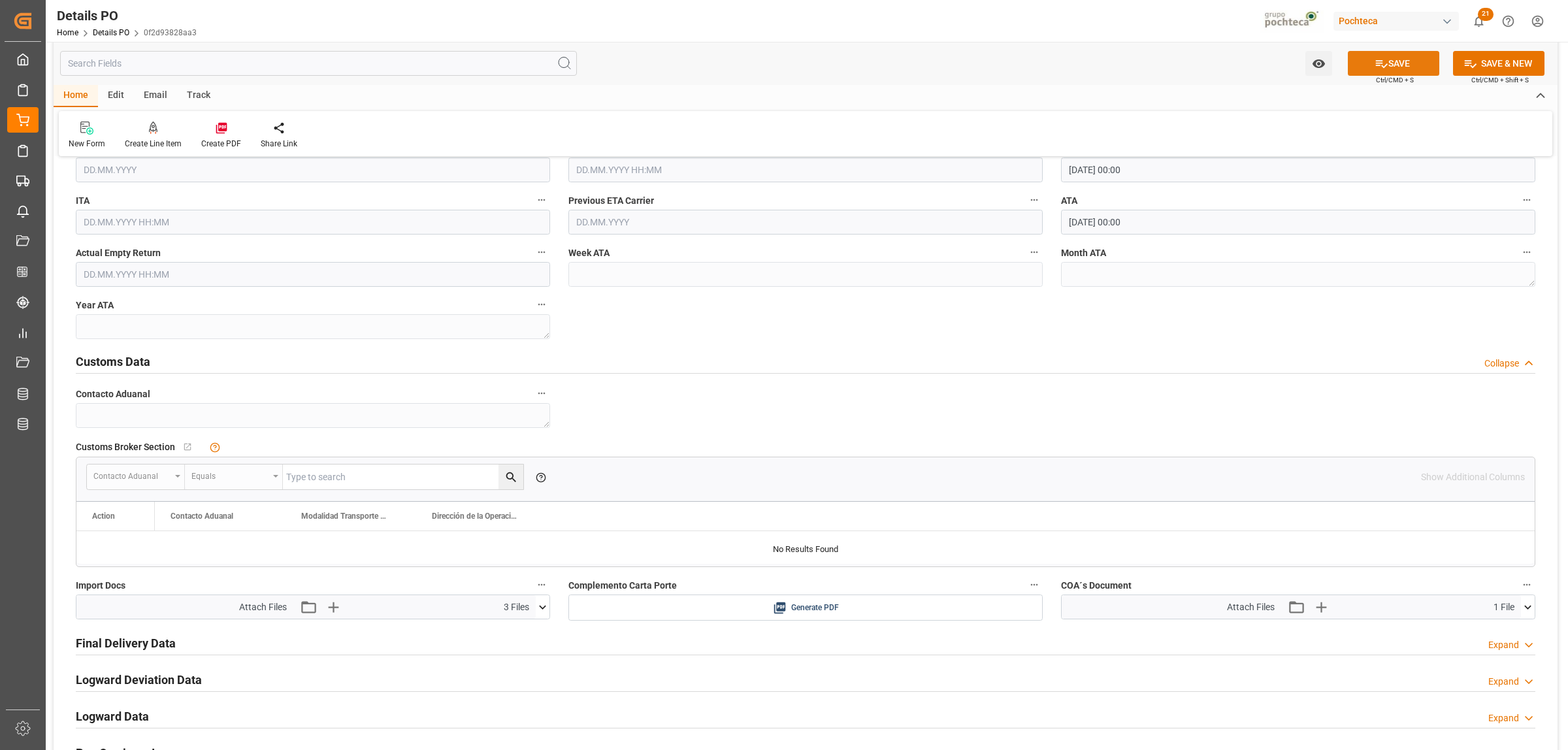
click at [1415, 65] on button "SAVE" at bounding box center [1394, 64] width 91 height 25
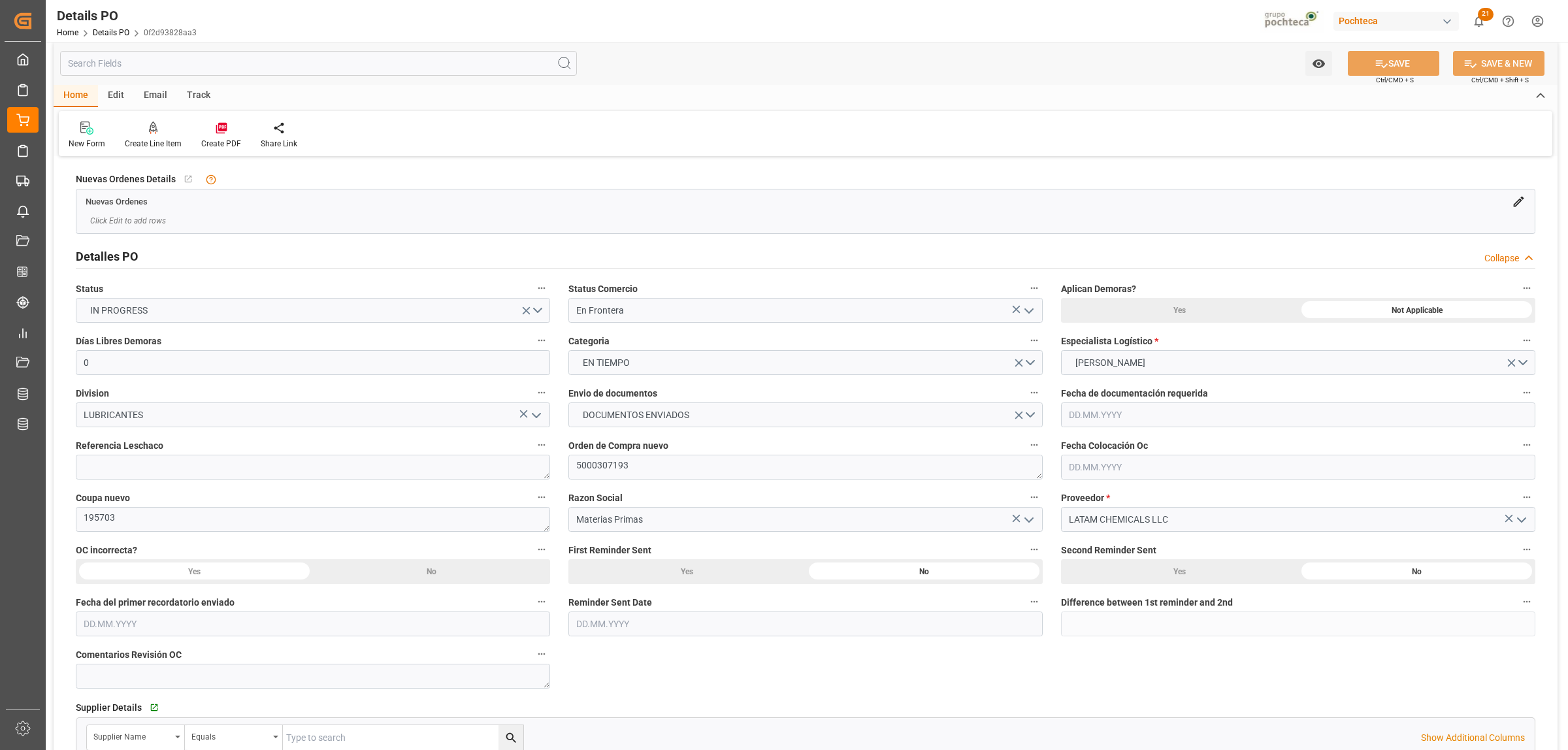
scroll to position [0, 0]
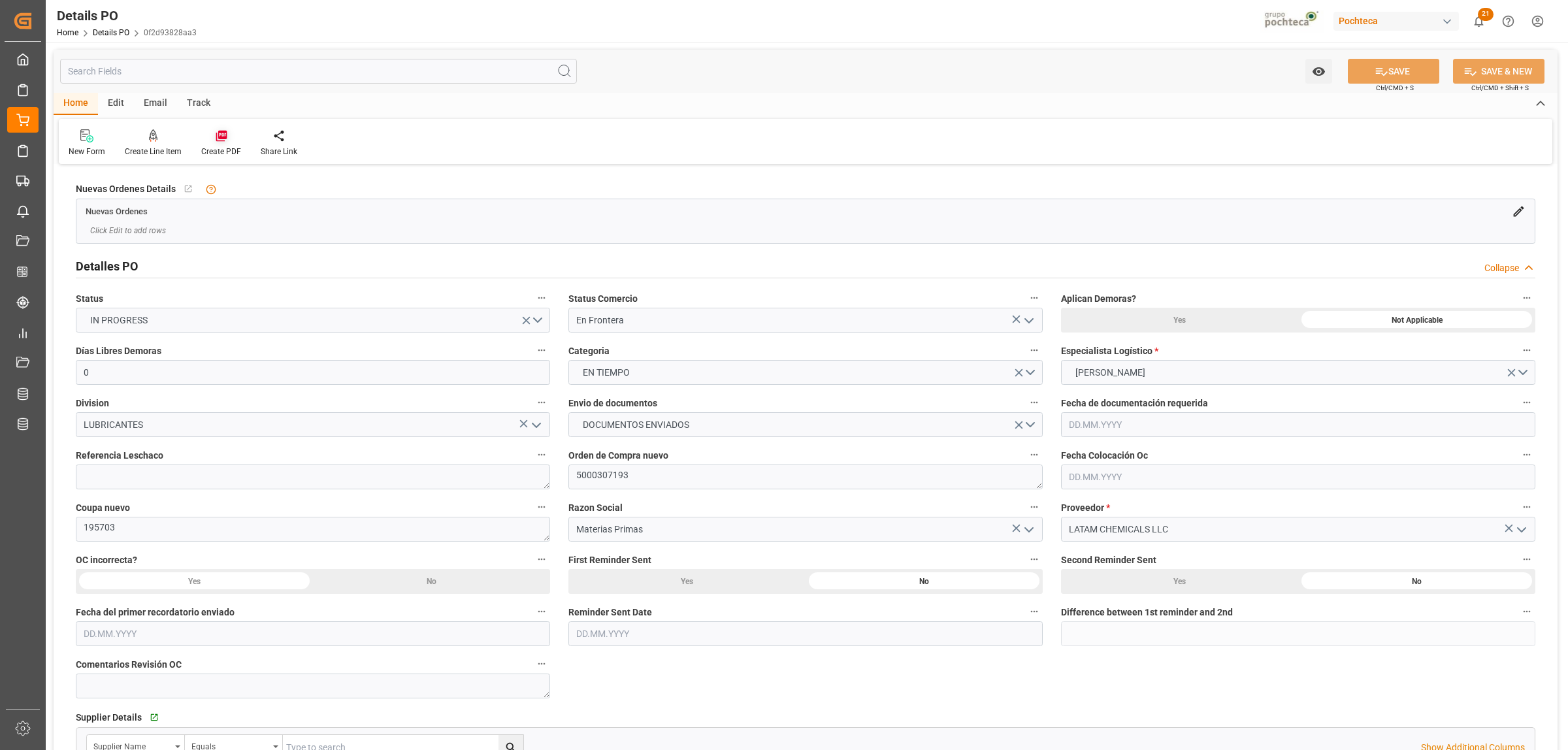
click at [224, 136] on icon at bounding box center [221, 136] width 11 height 11
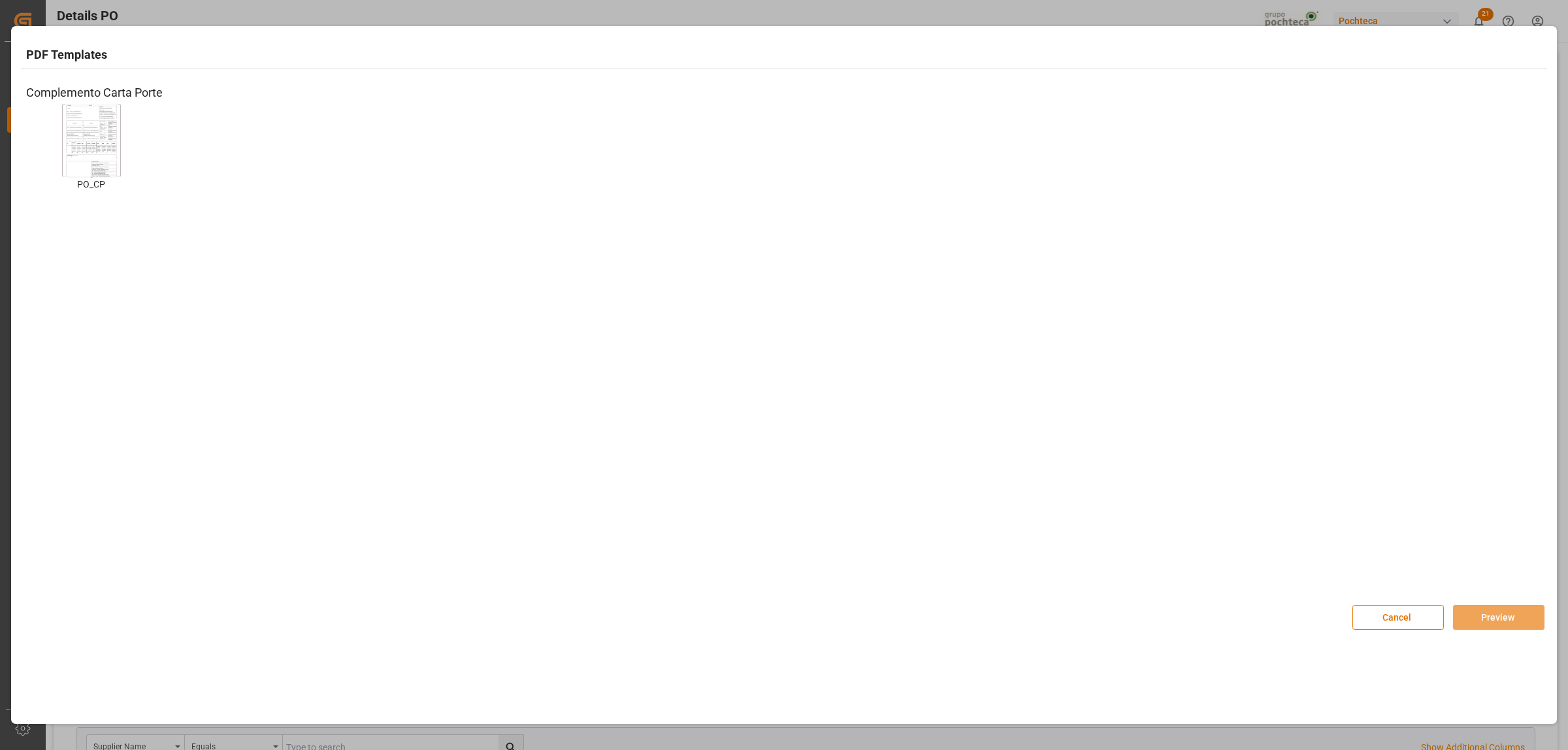
click at [106, 142] on img at bounding box center [91, 141] width 52 height 74
click at [1480, 622] on button "Preview" at bounding box center [1498, 618] width 91 height 25
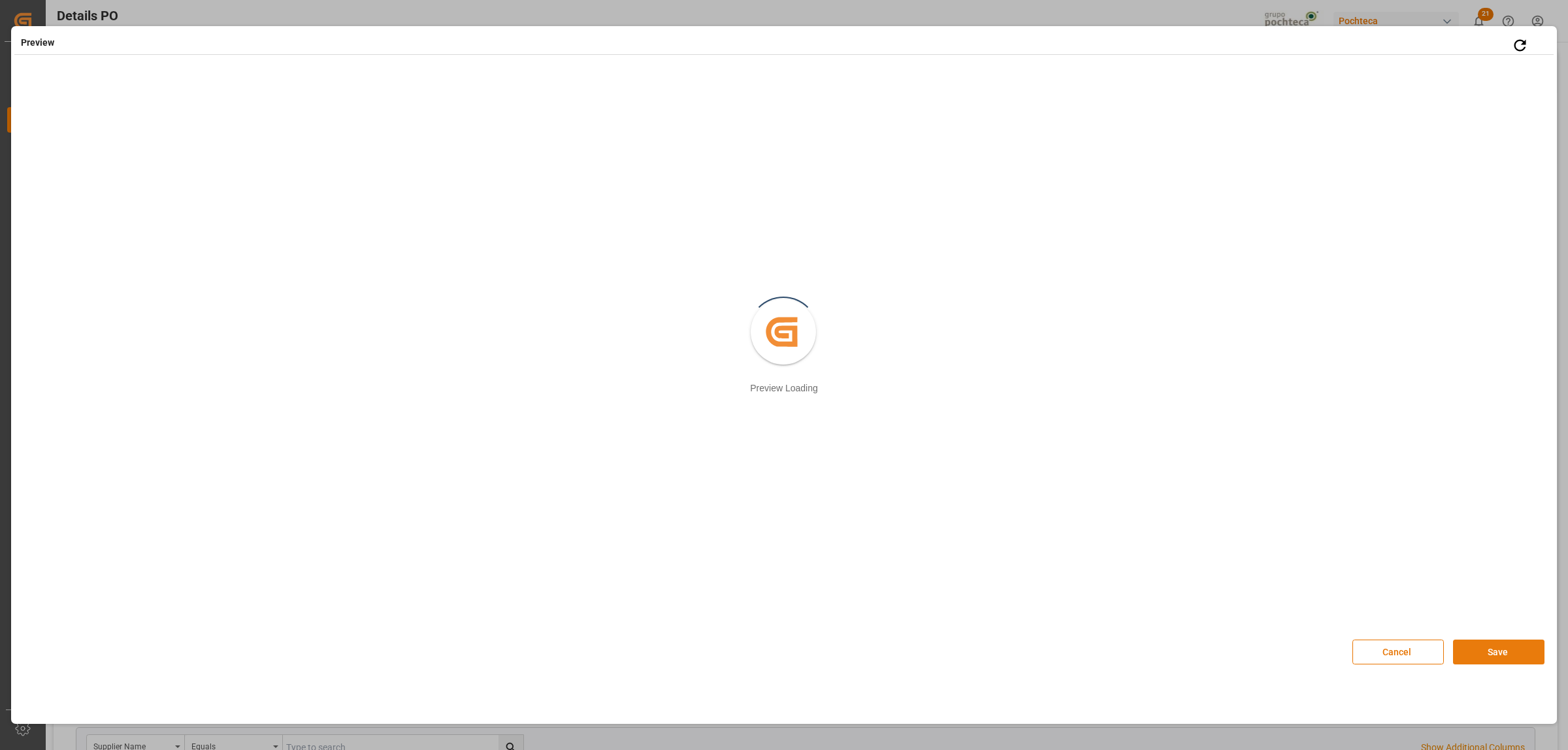
click at [1498, 641] on button "Save" at bounding box center [1498, 652] width 91 height 25
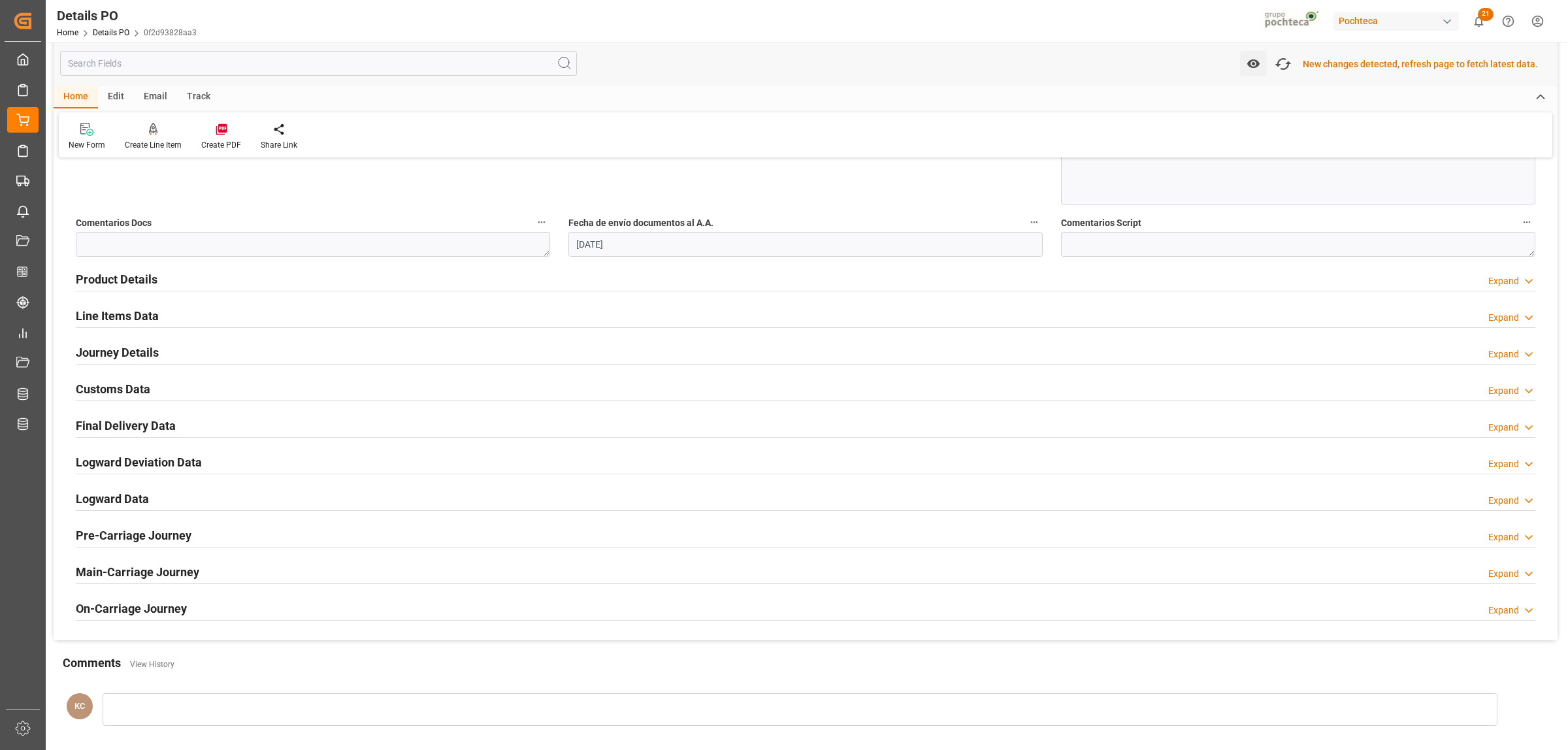
scroll to position [891, 0]
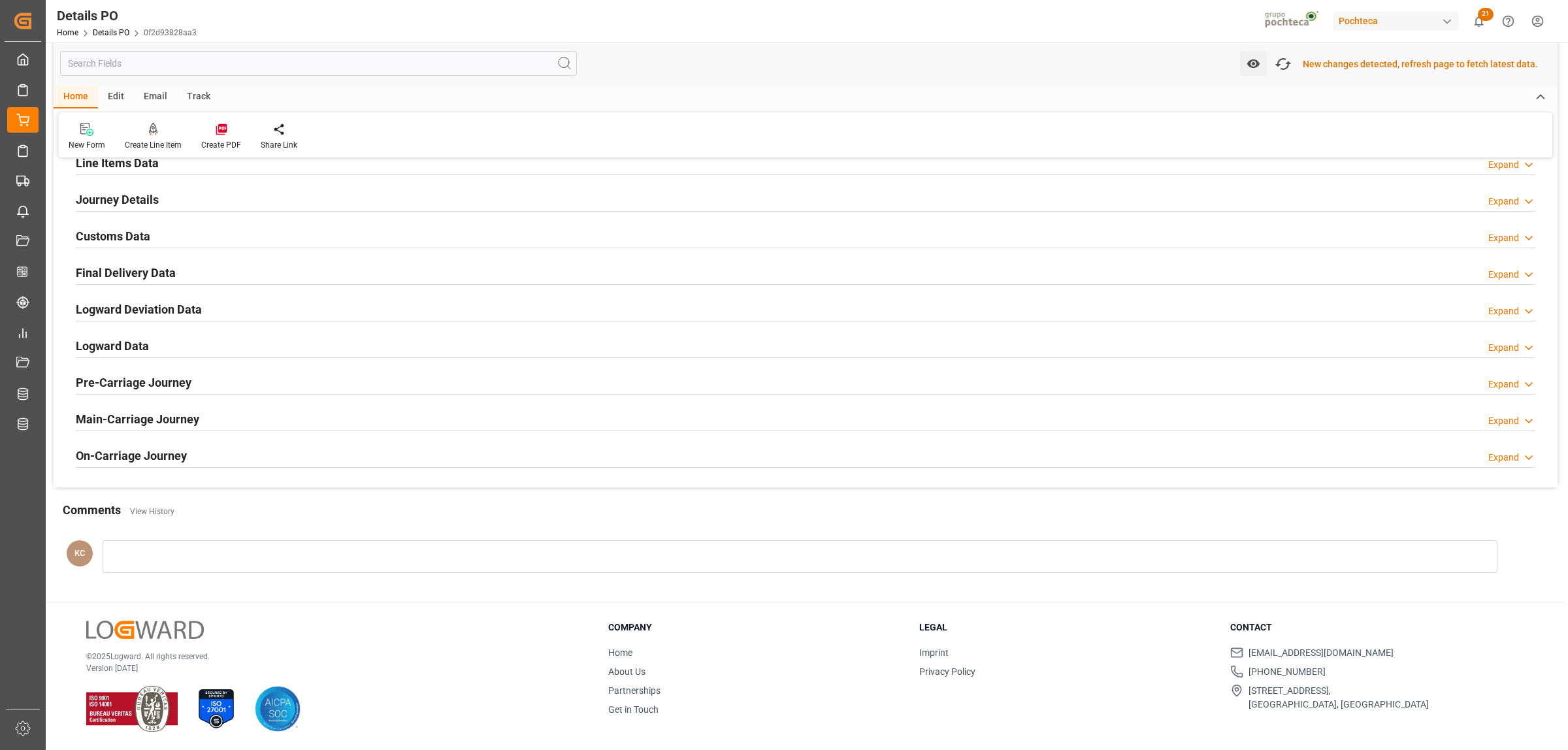
click at [128, 234] on h2 "Customs Data" at bounding box center [112, 236] width 75 height 17
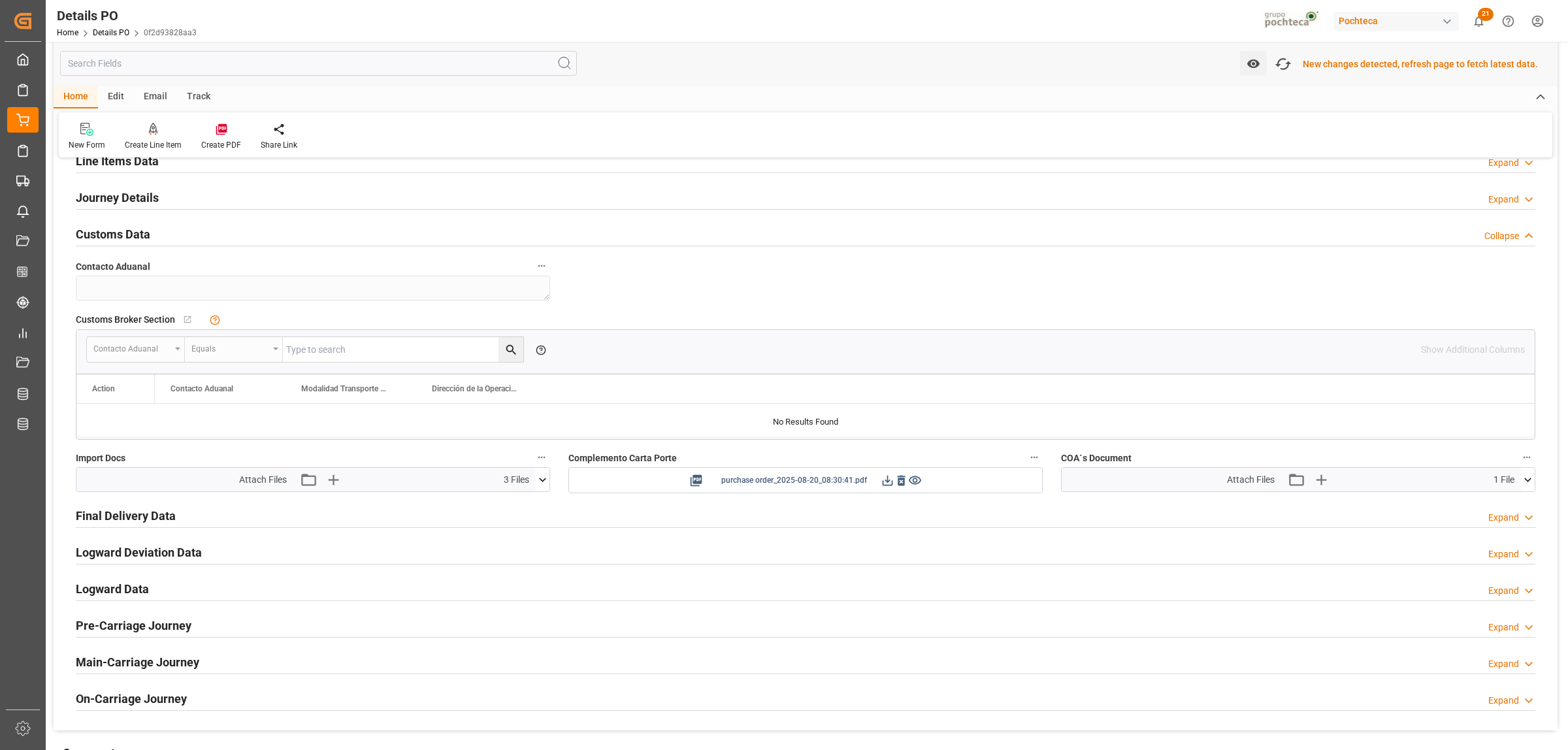
click at [882, 485] on icon at bounding box center [887, 481] width 14 height 14
